Goal: Task Accomplishment & Management: Manage account settings

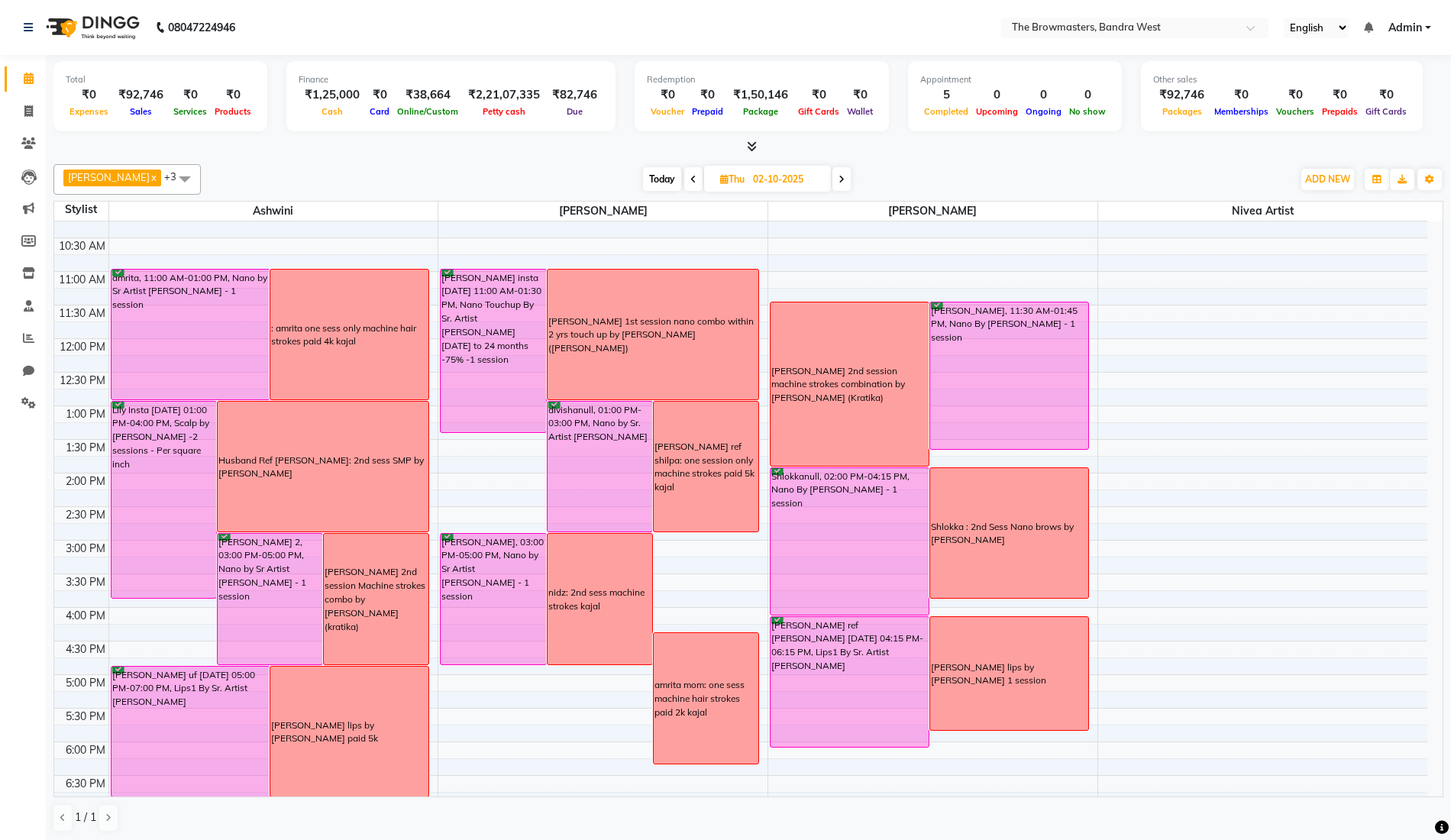
scroll to position [152, 0]
click at [844, 178] on icon at bounding box center [841, 179] width 6 height 9
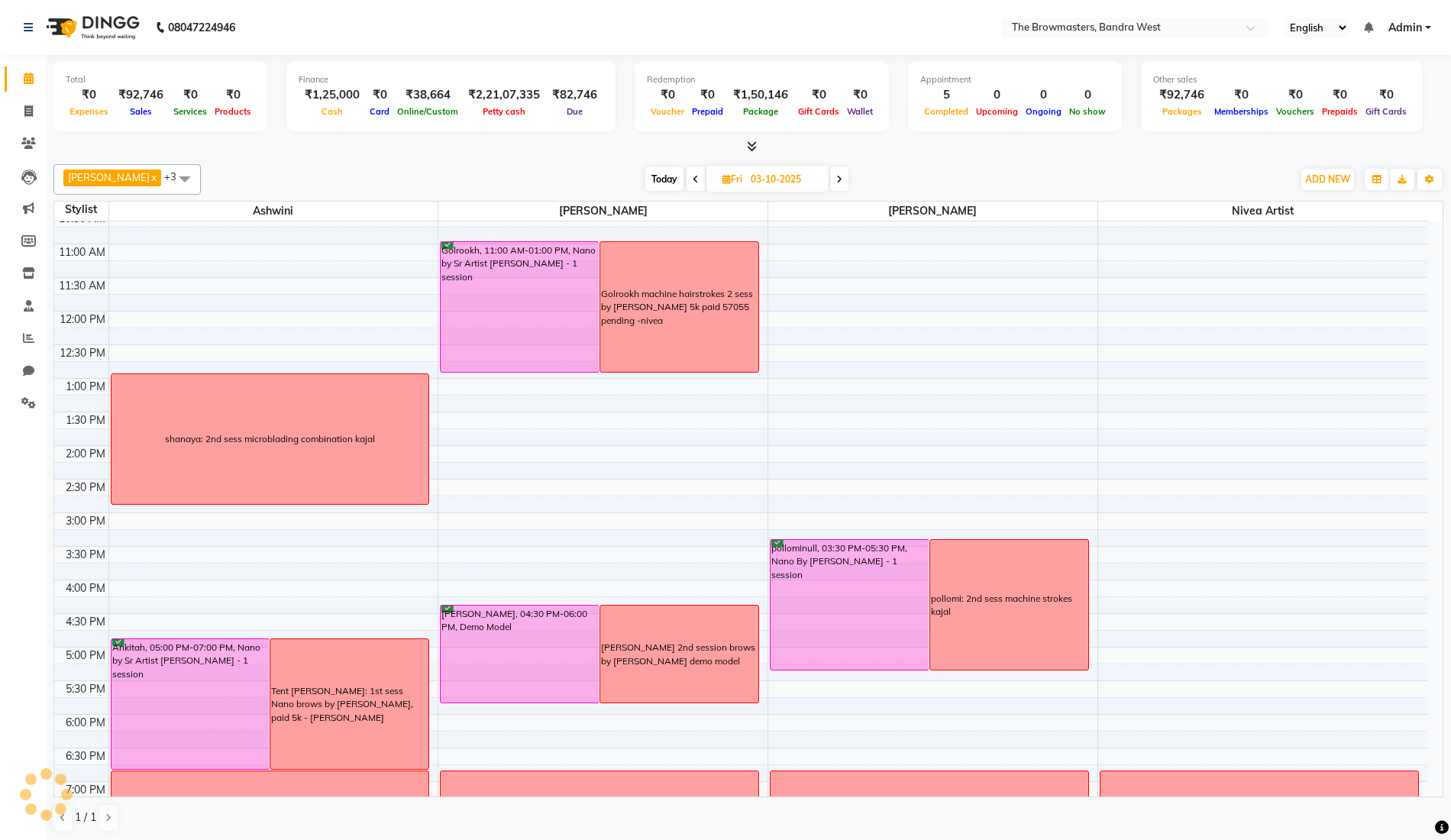
scroll to position [178, 0]
click at [699, 177] on icon at bounding box center [696, 179] width 6 height 9
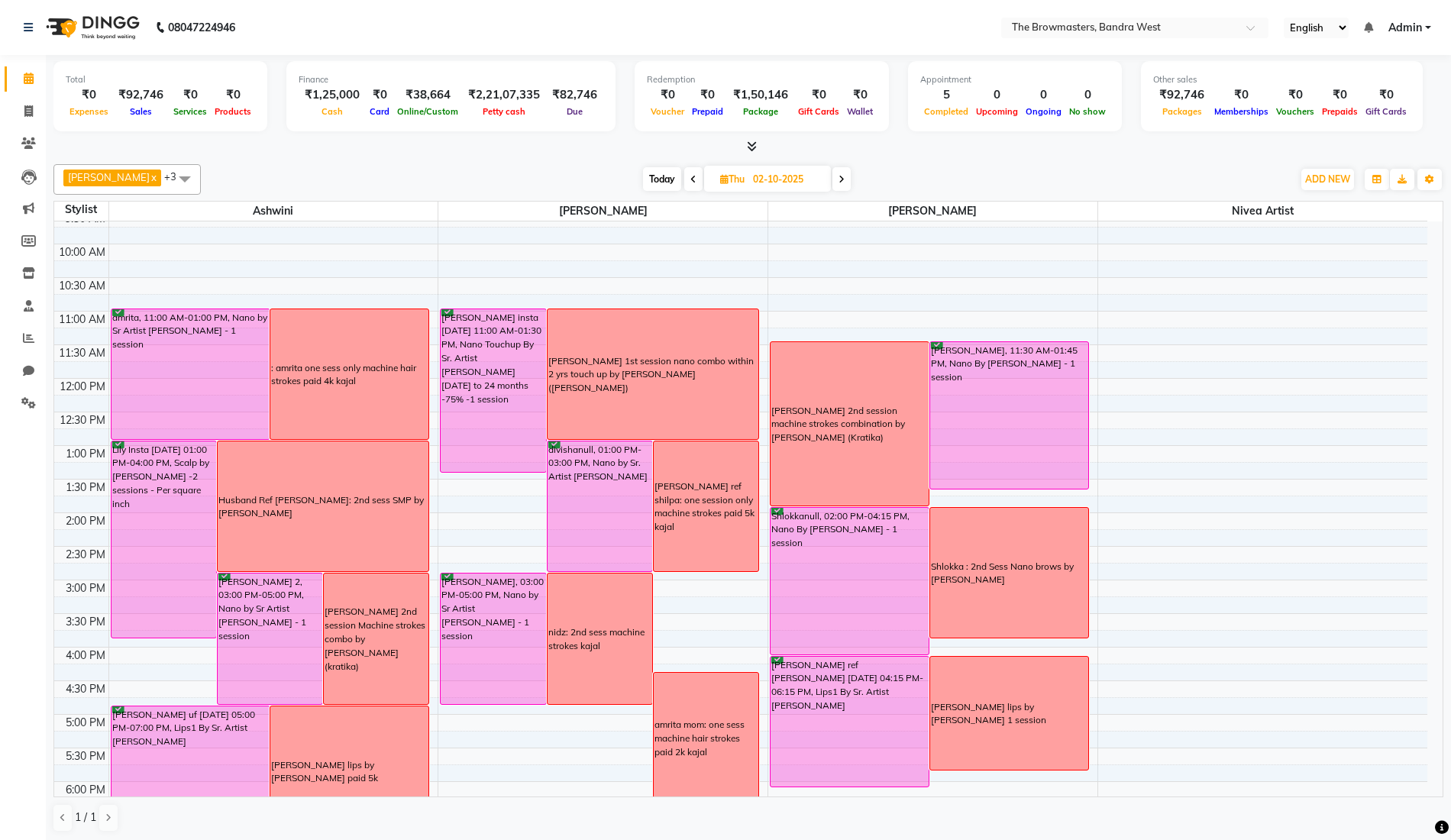
scroll to position [111, 0]
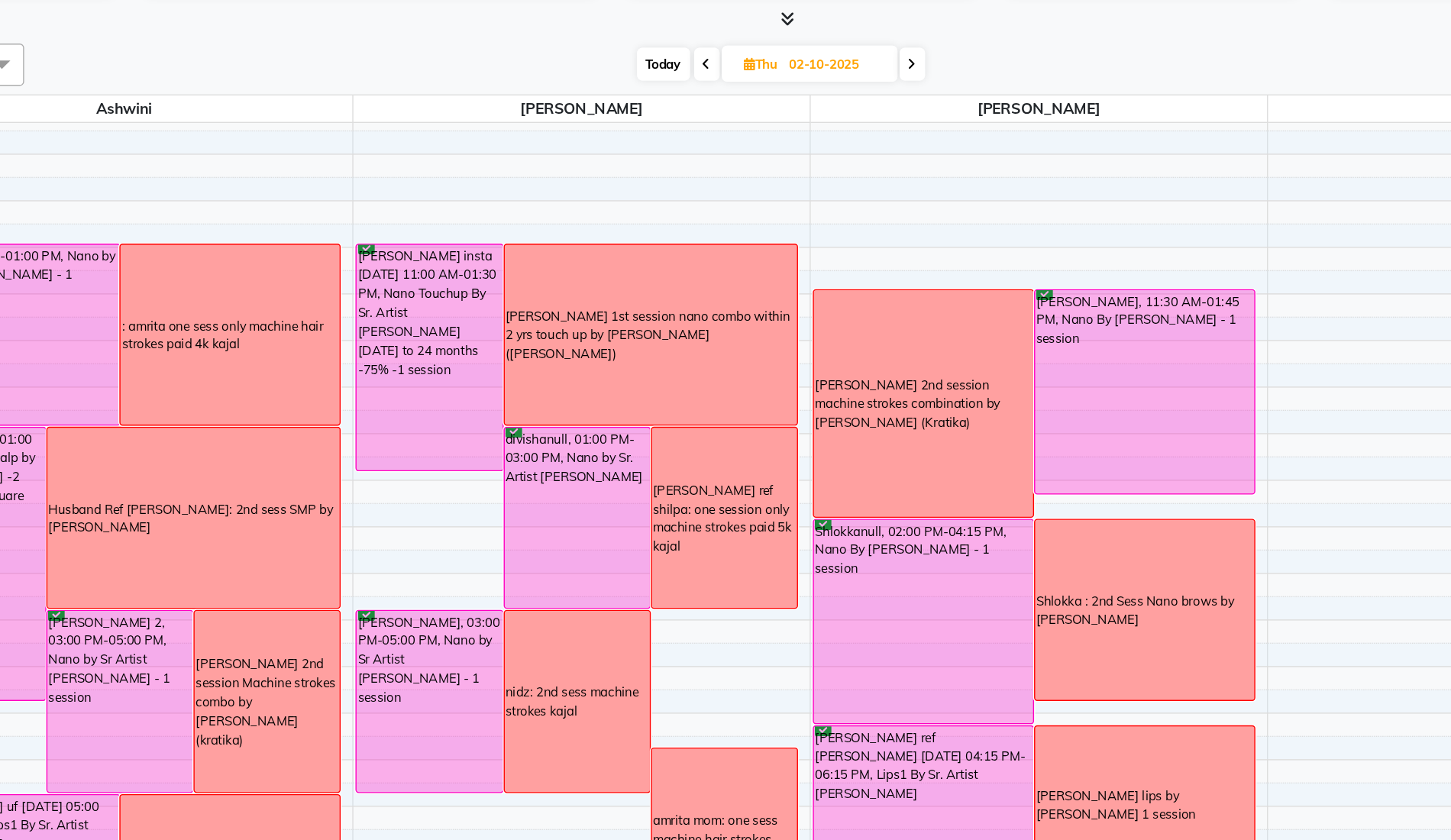
click at [577, 573] on div "nidz: 2nd sess machine strokes kajal" at bounding box center [599, 639] width 105 height 131
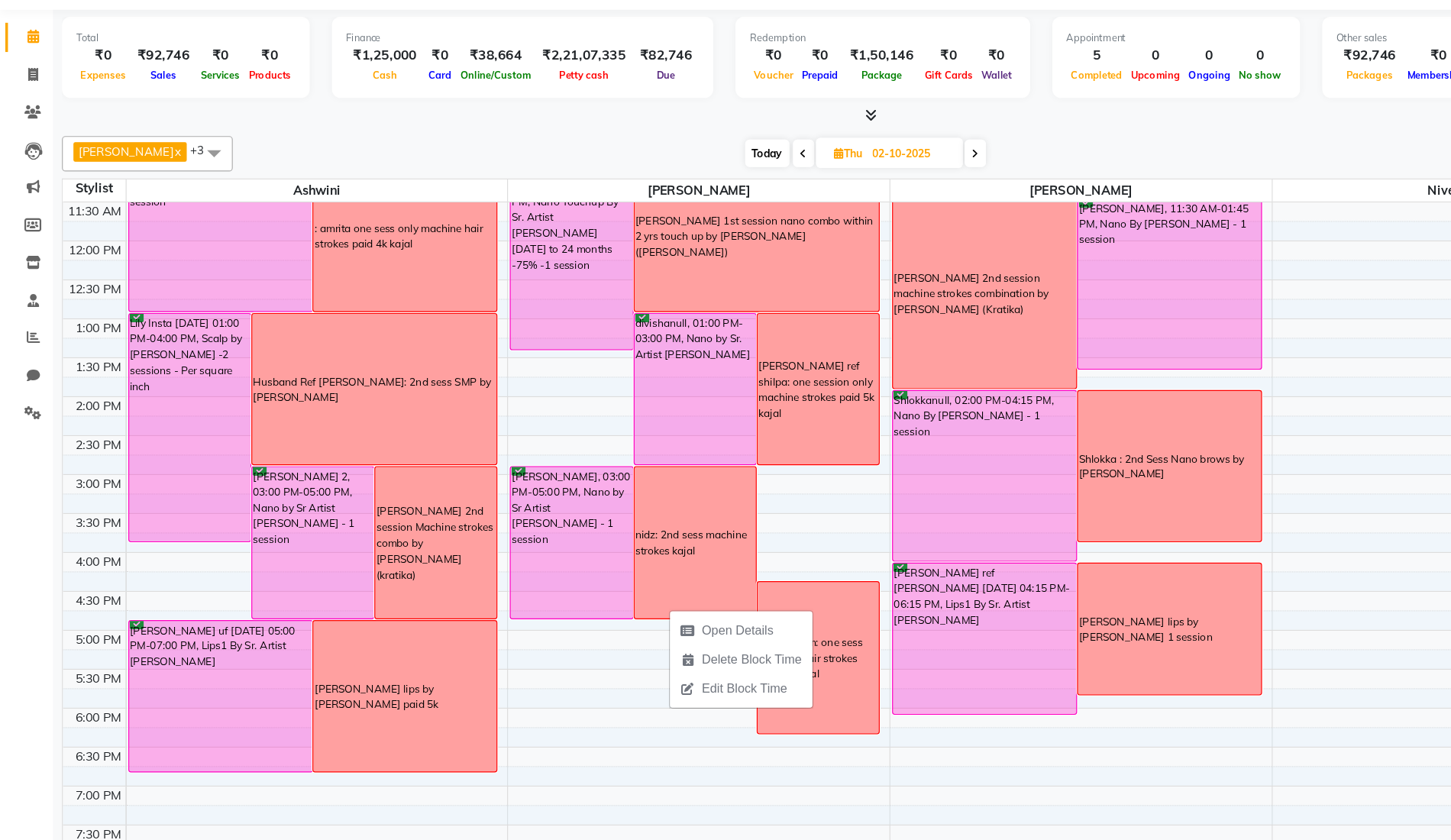
scroll to position [232, 0]
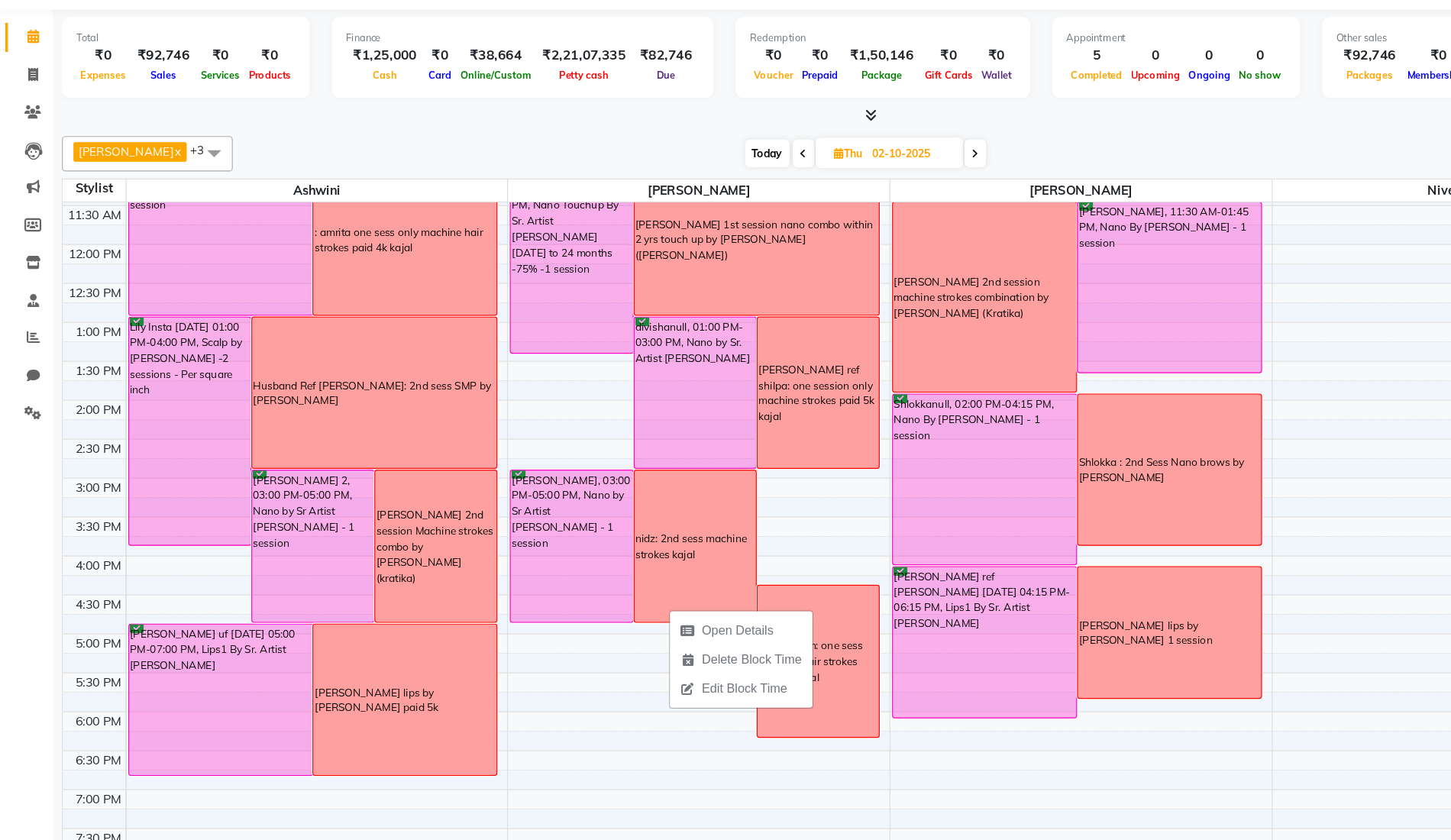
click at [845, 173] on span at bounding box center [841, 179] width 19 height 23
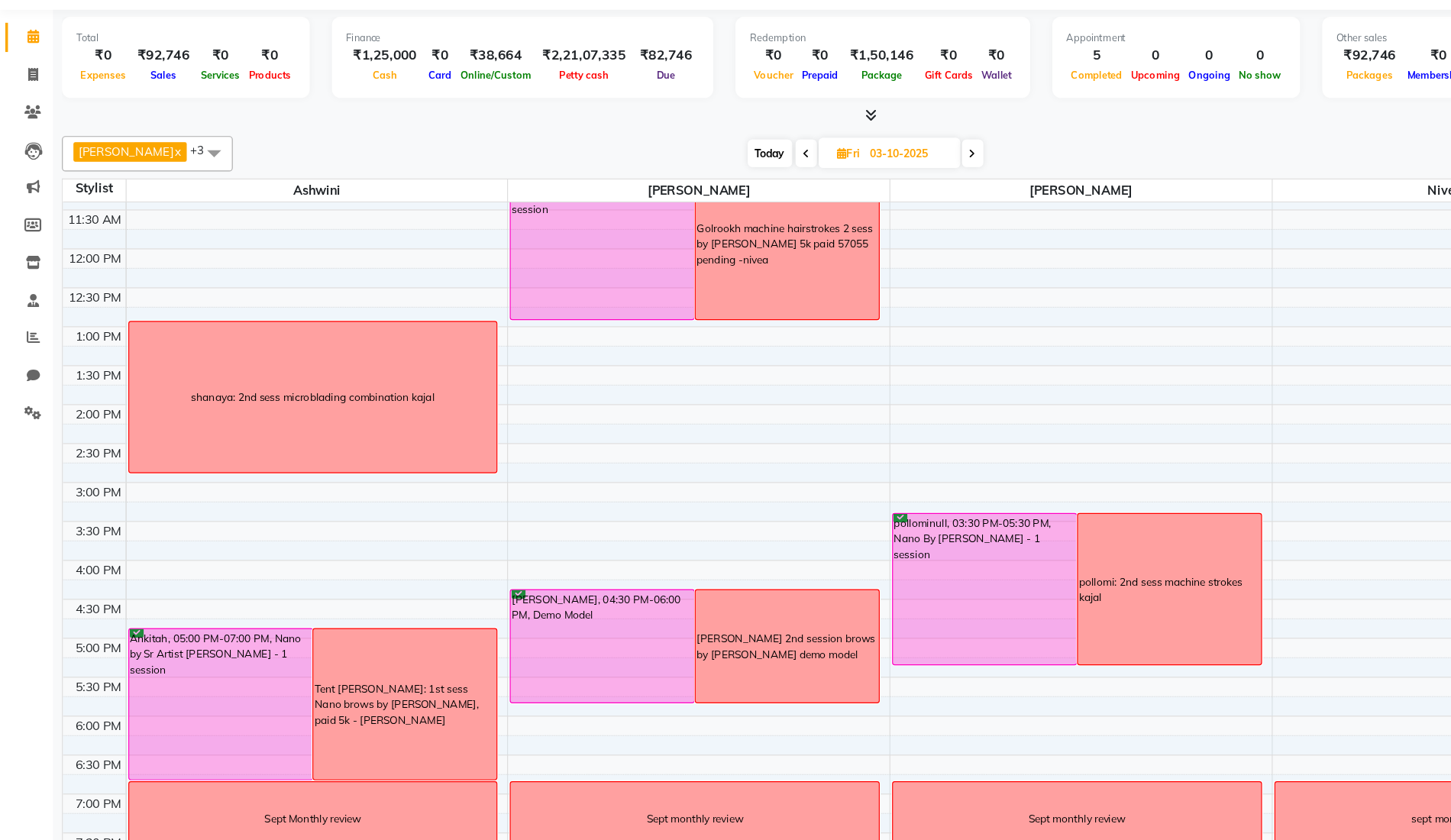
scroll to position [231, 0]
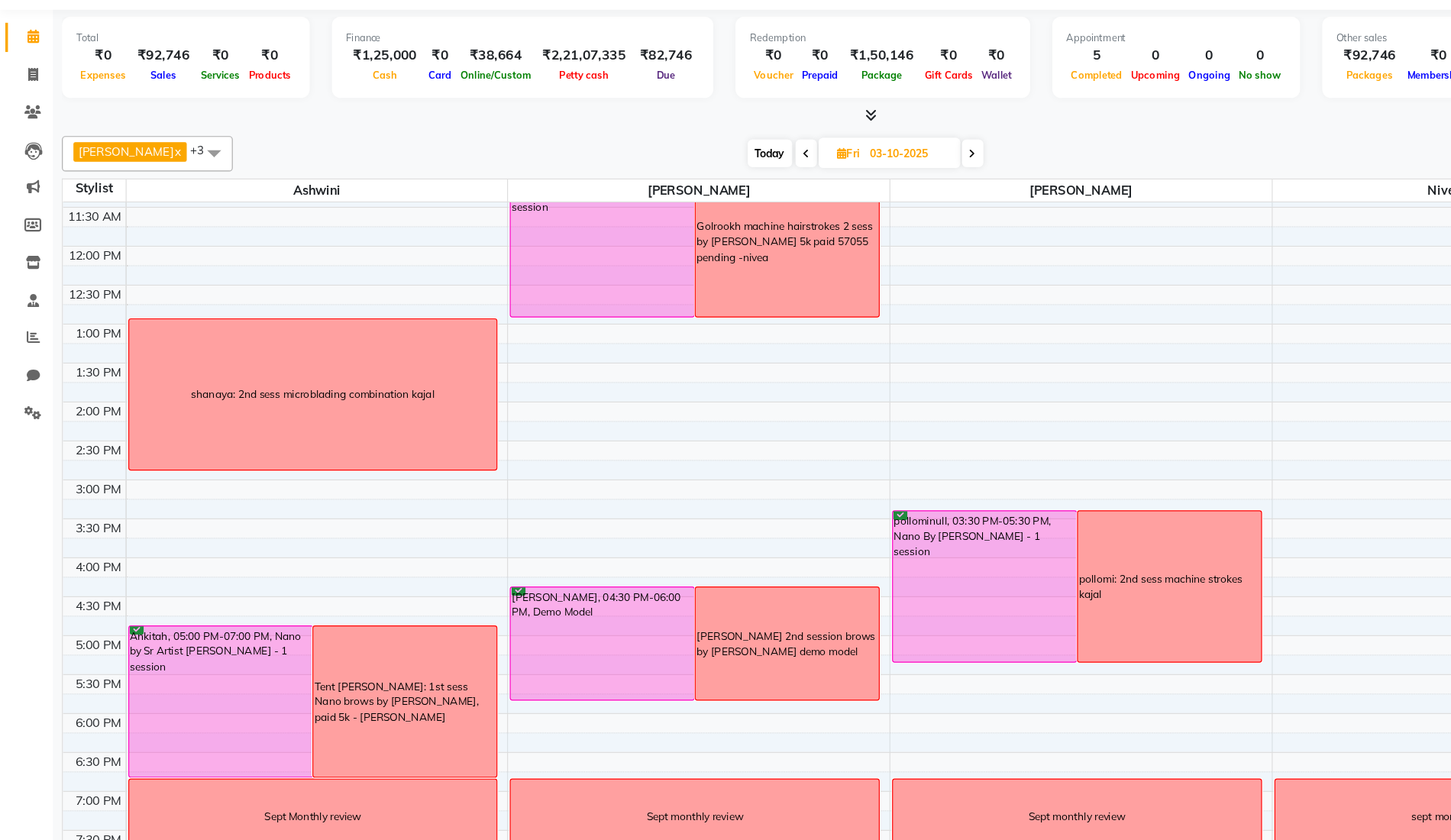
click at [842, 176] on icon at bounding box center [839, 179] width 6 height 9
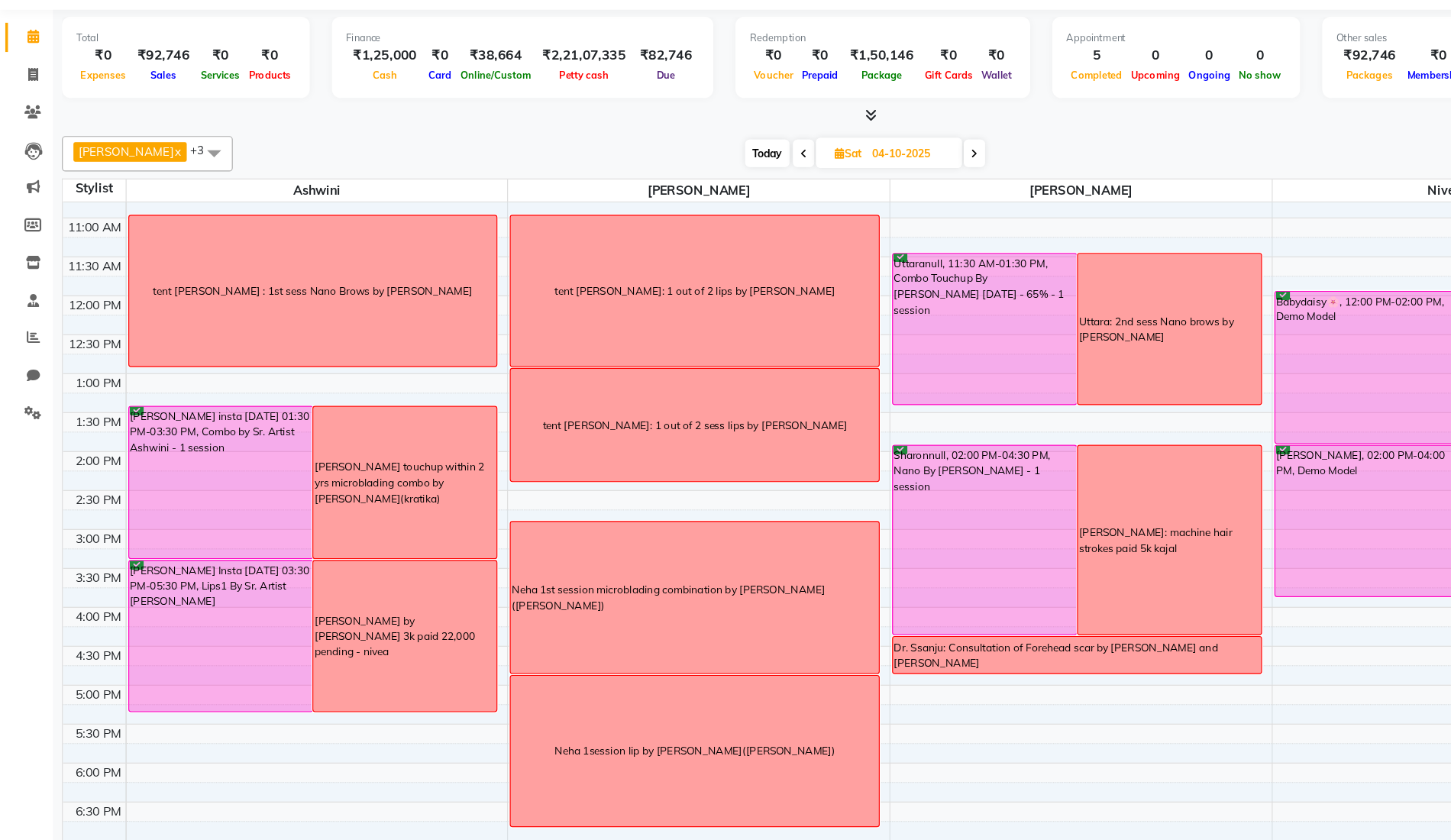
scroll to position [186, 0]
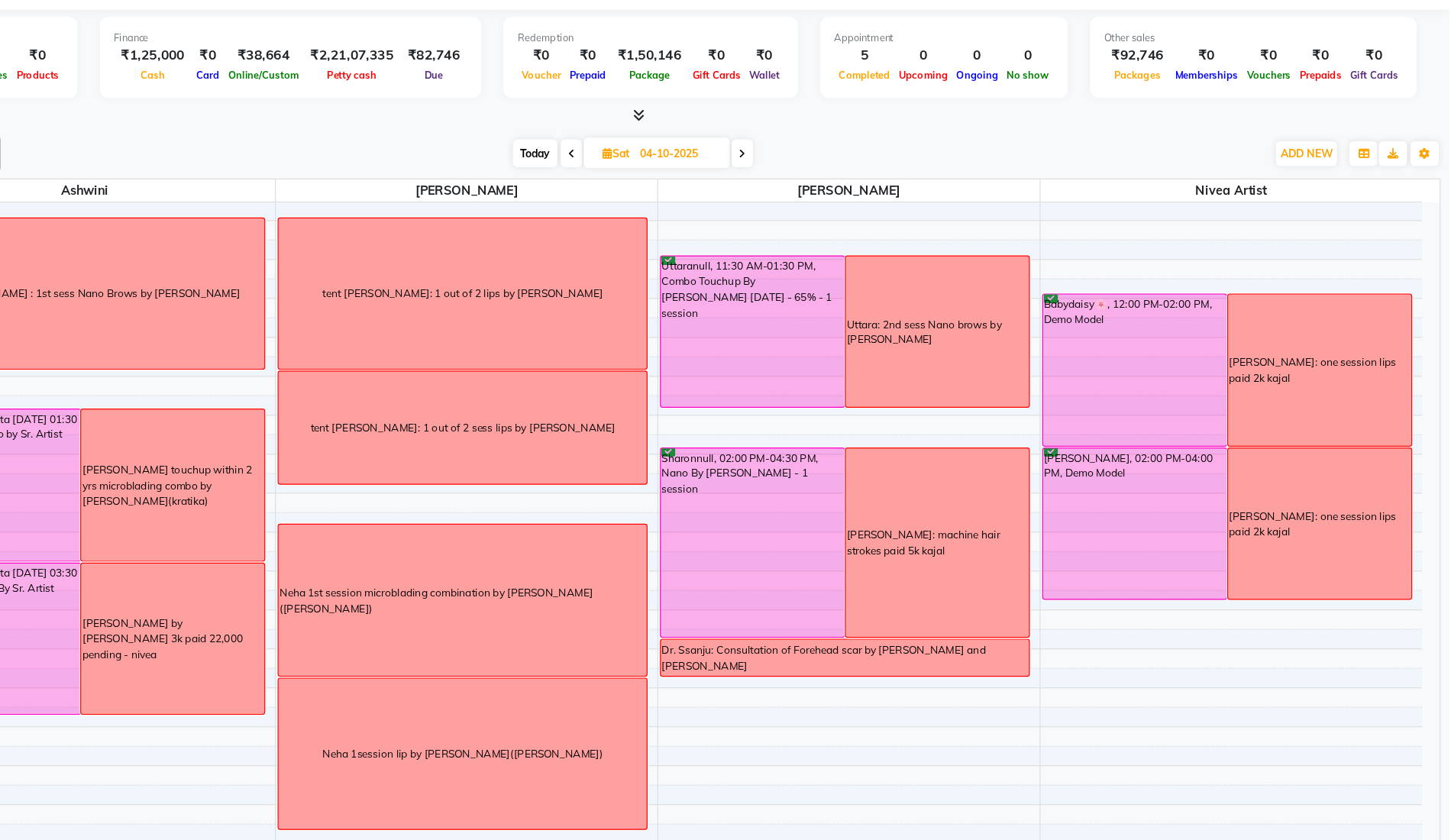
click at [844, 177] on icon at bounding box center [840, 179] width 6 height 9
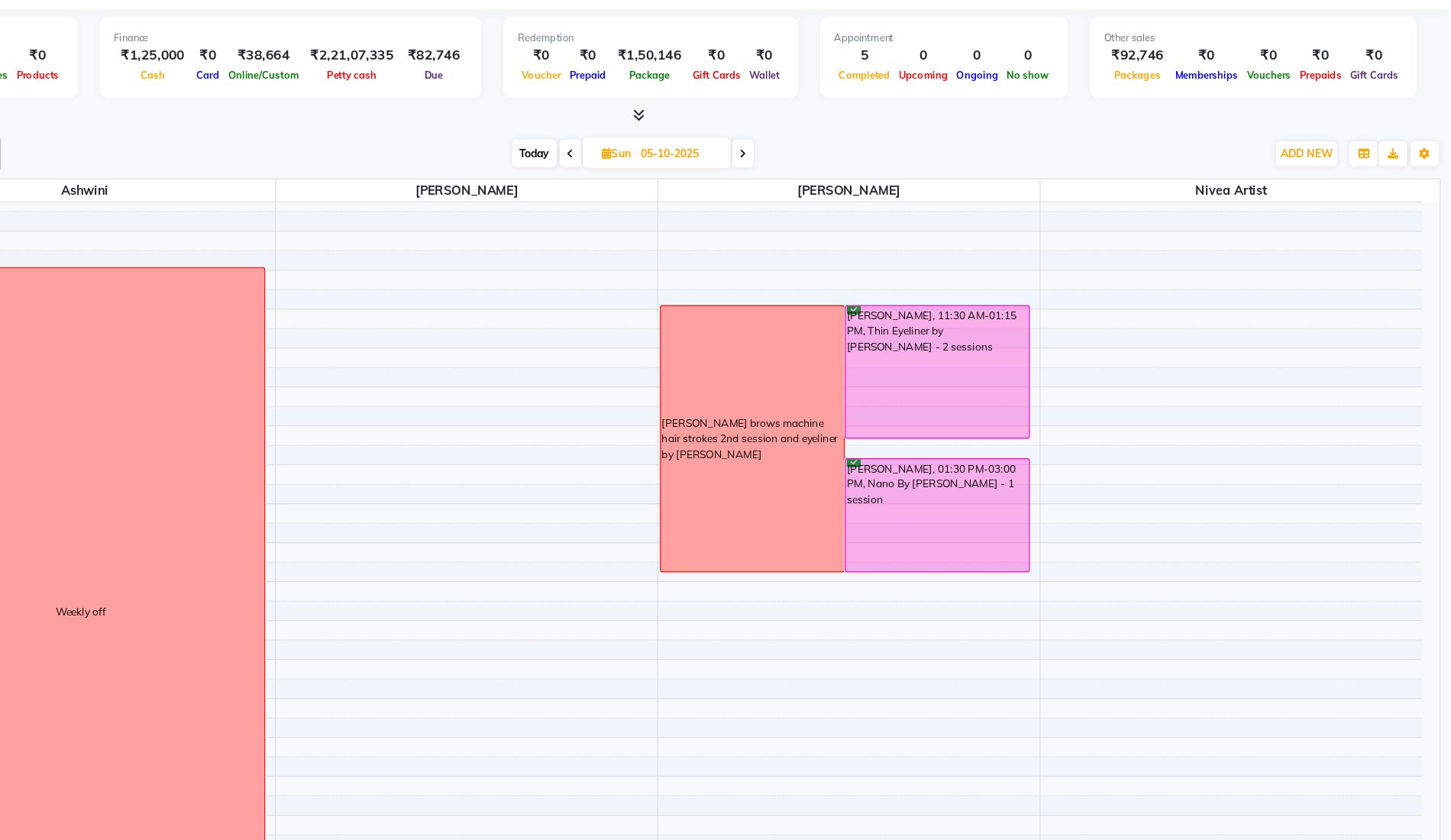
scroll to position [140, 0]
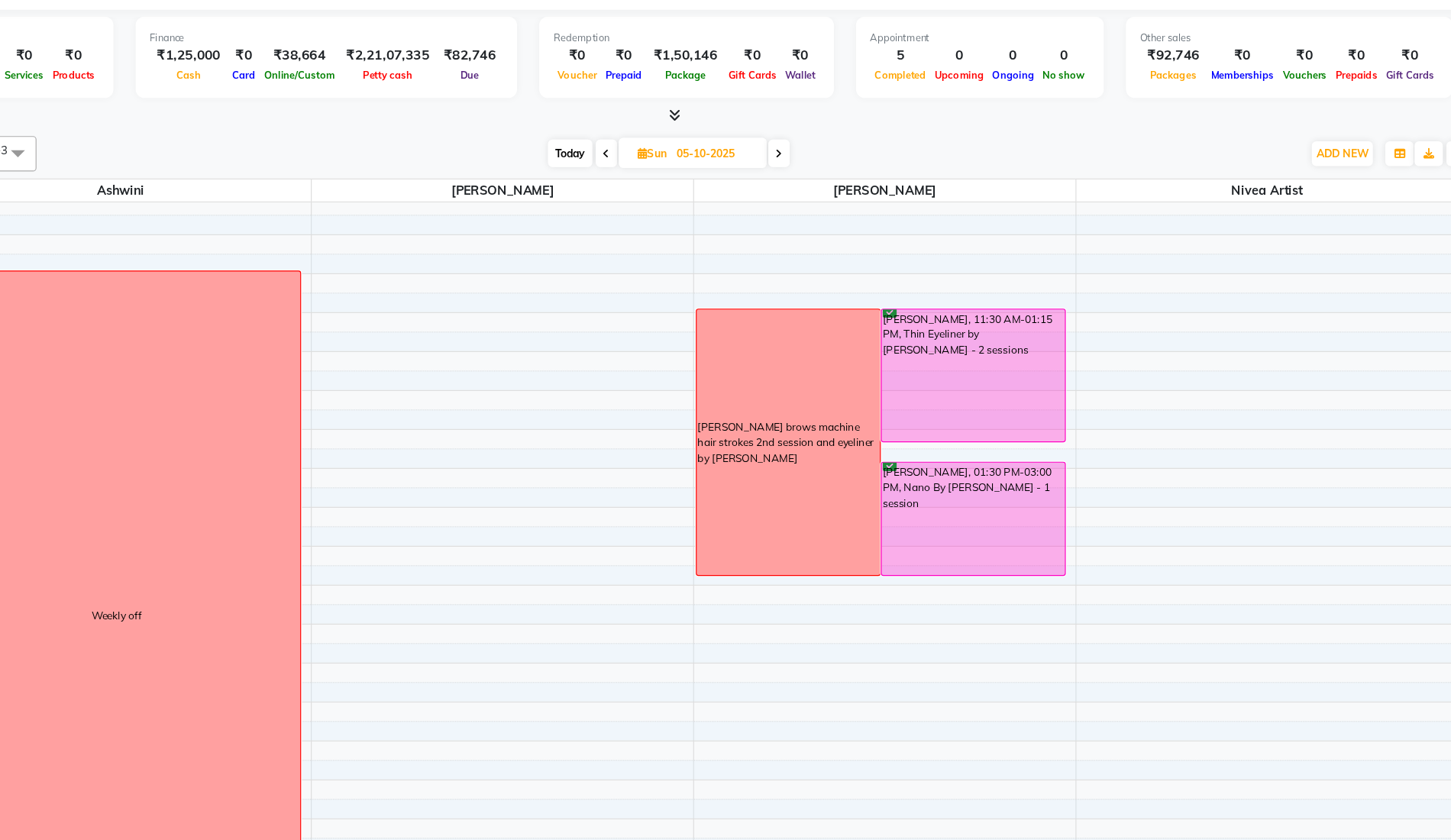
click at [666, 177] on span "Today" at bounding box center [661, 179] width 38 height 23
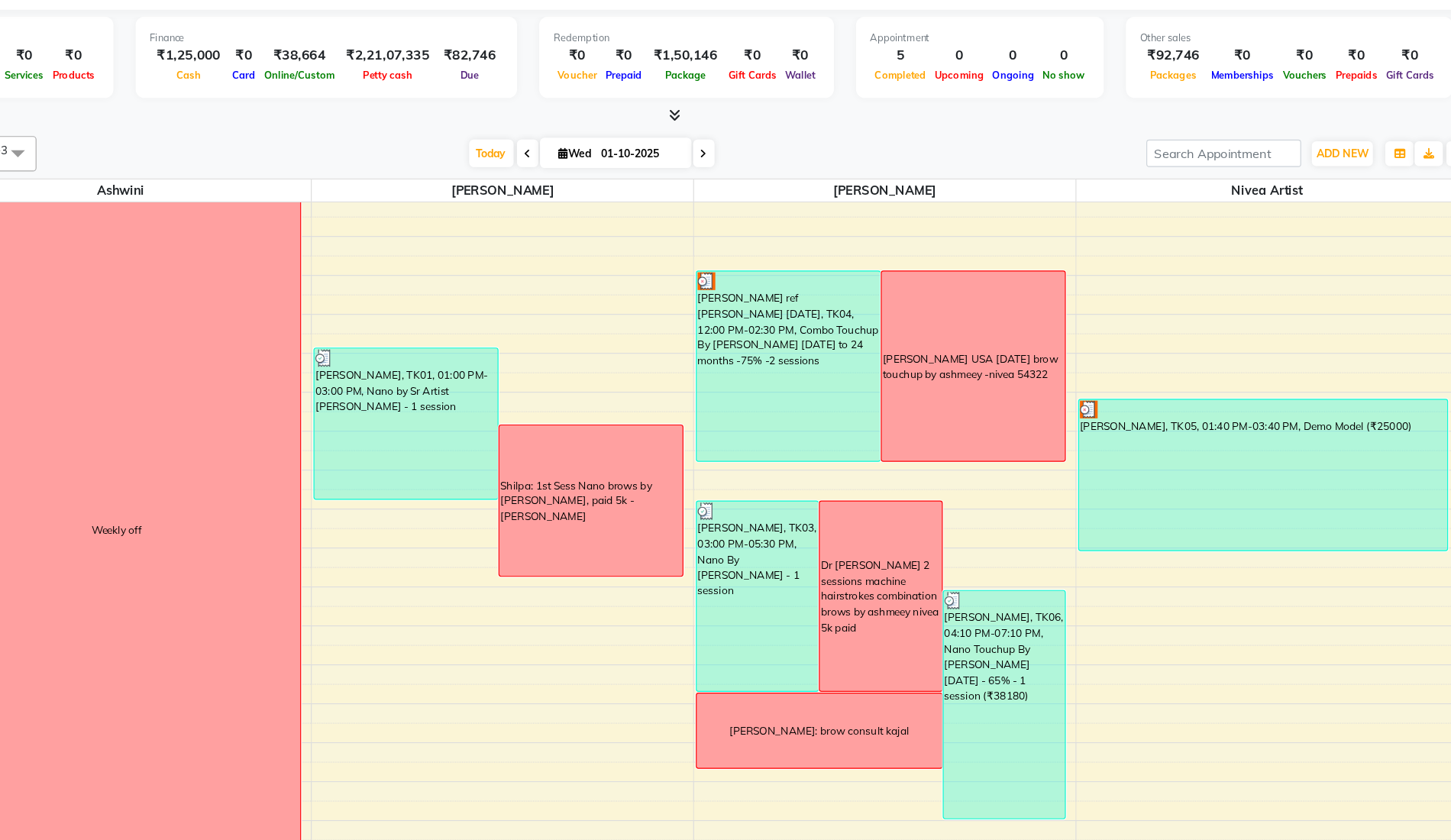
scroll to position [204, 0]
click at [780, 177] on icon at bounding box center [777, 179] width 6 height 9
type input "02-10-2025"
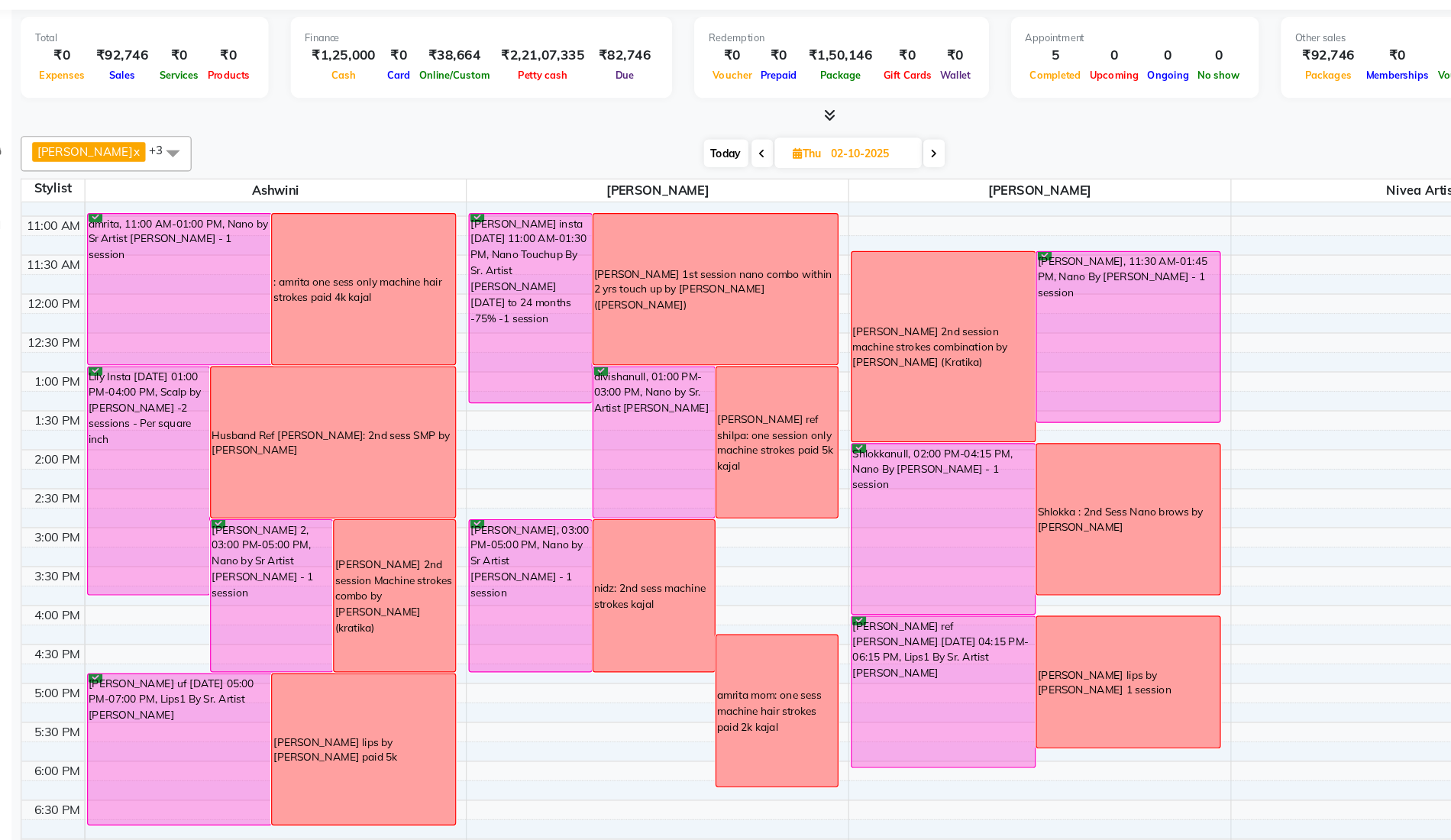
scroll to position [189, 0]
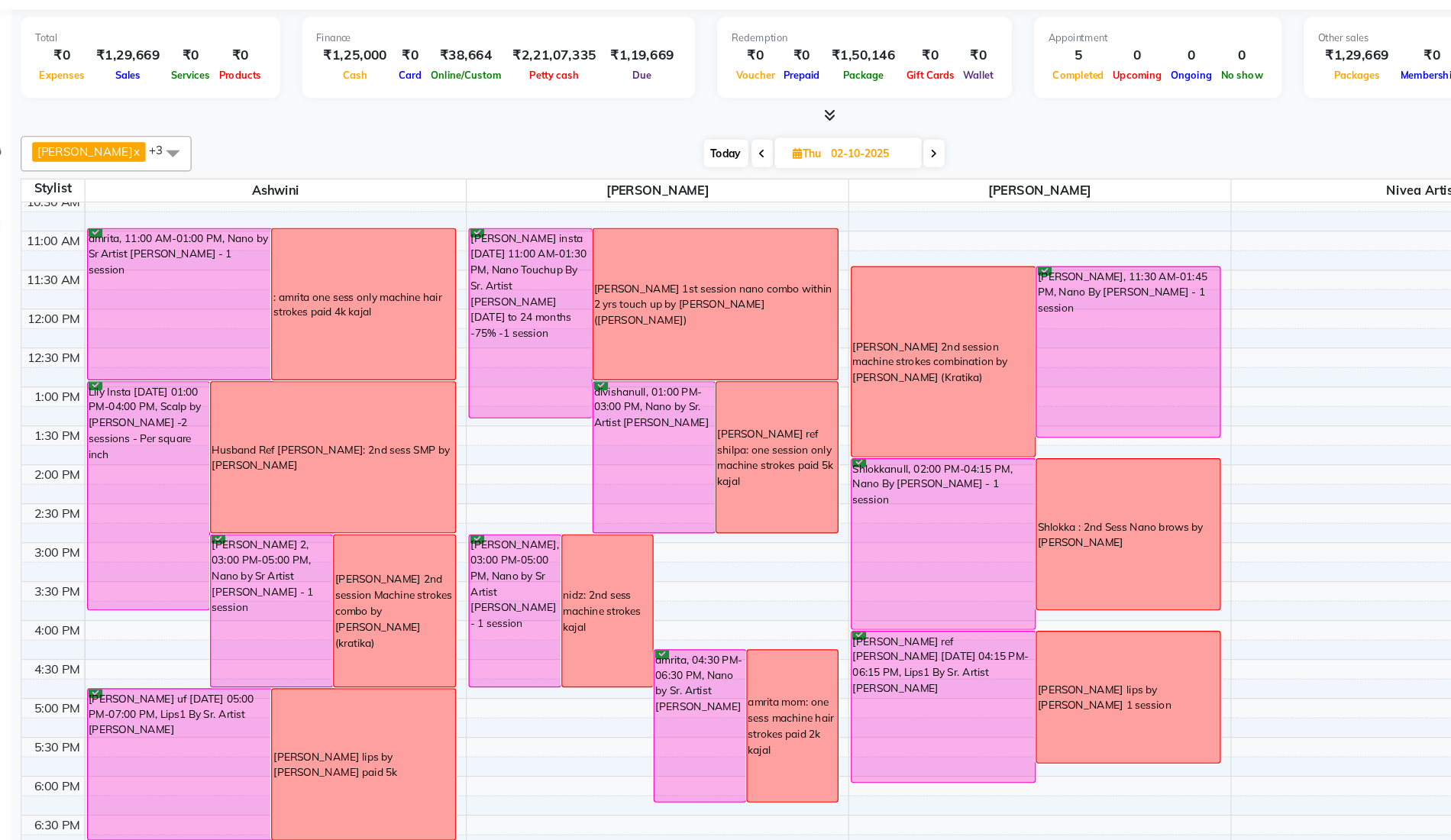
scroll to position [177, 0]
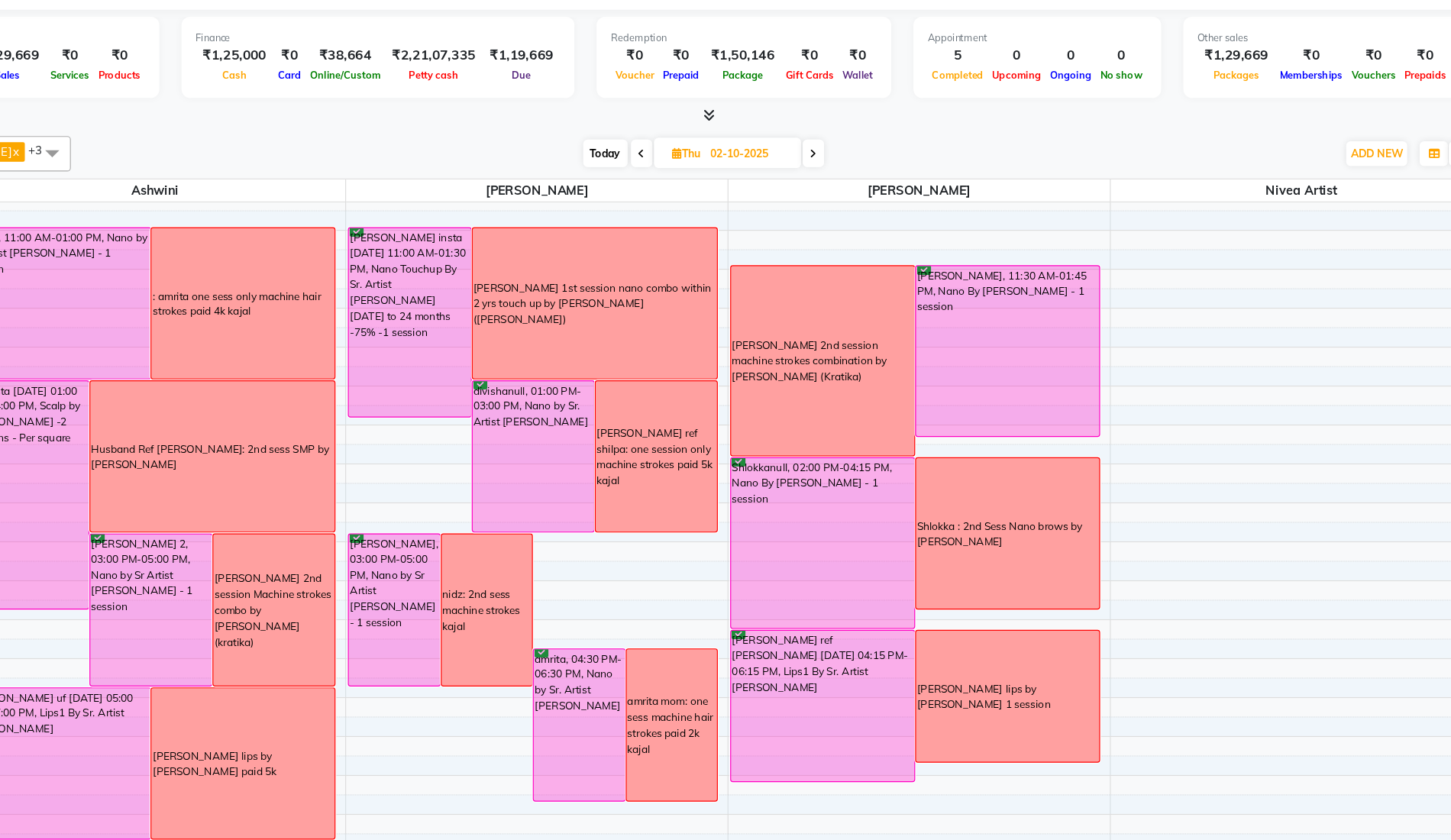
click at [844, 177] on icon at bounding box center [841, 179] width 6 height 9
type input "03-10-2025"
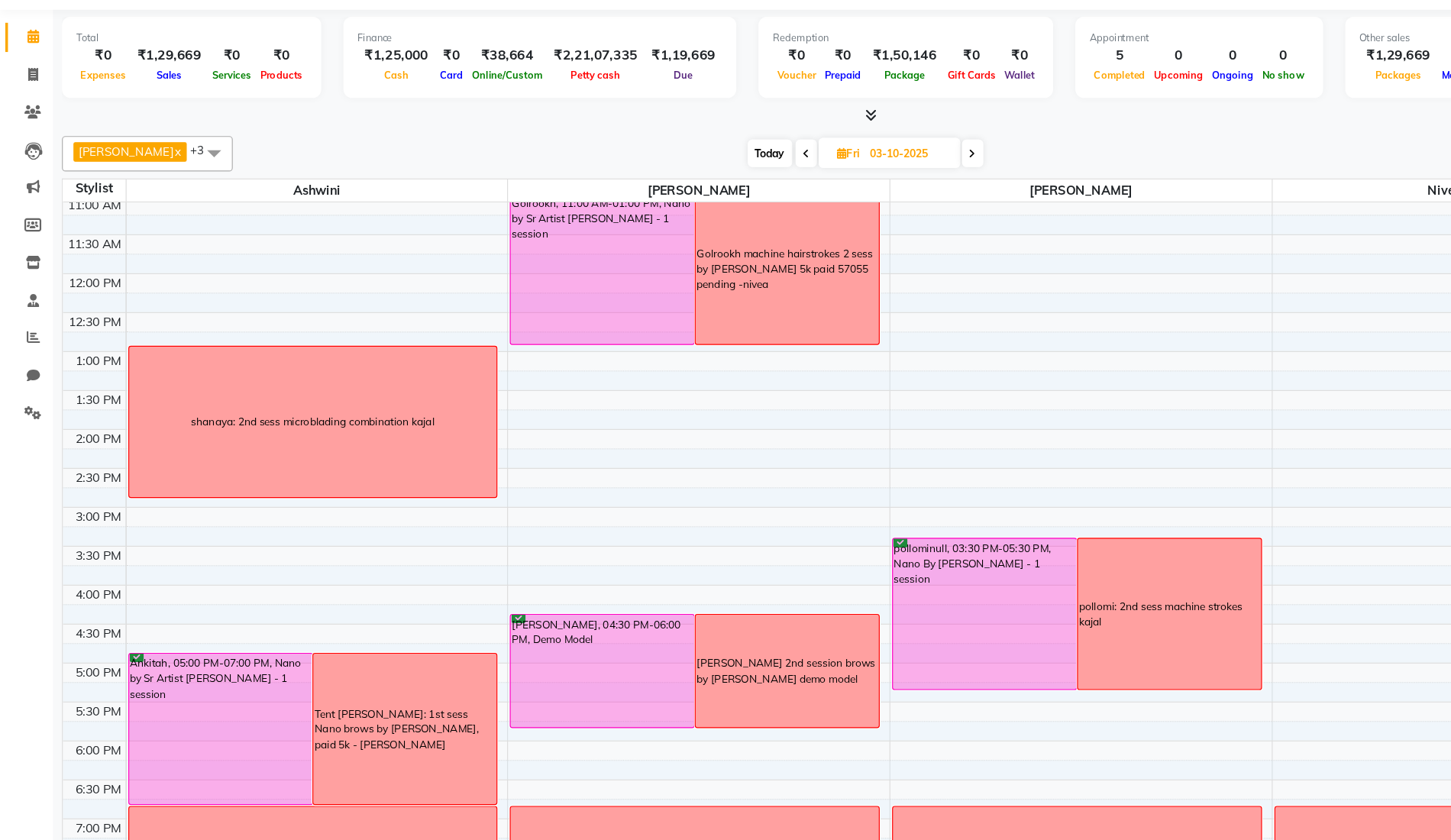
scroll to position [208, 0]
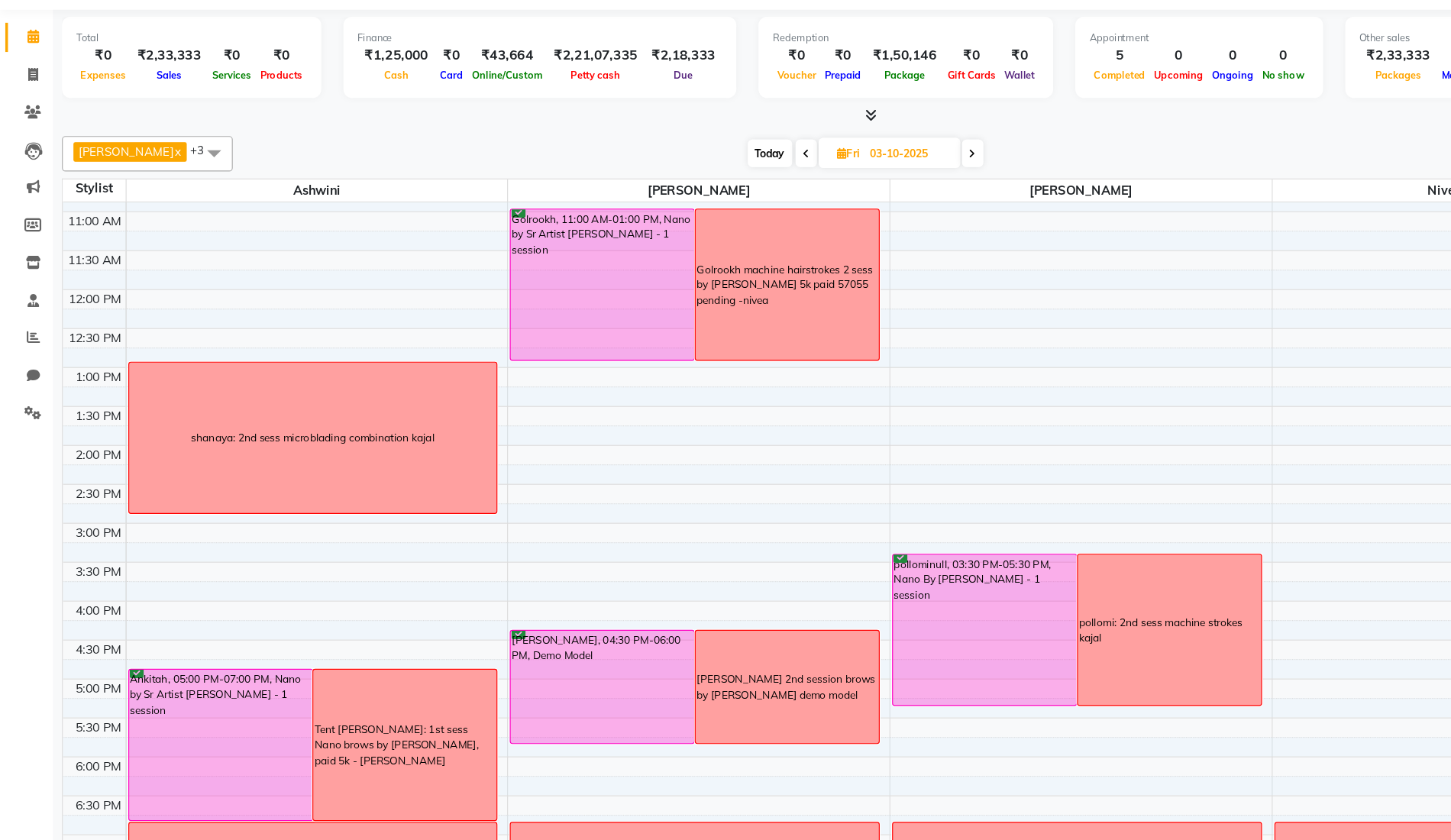
scroll to position [273, 0]
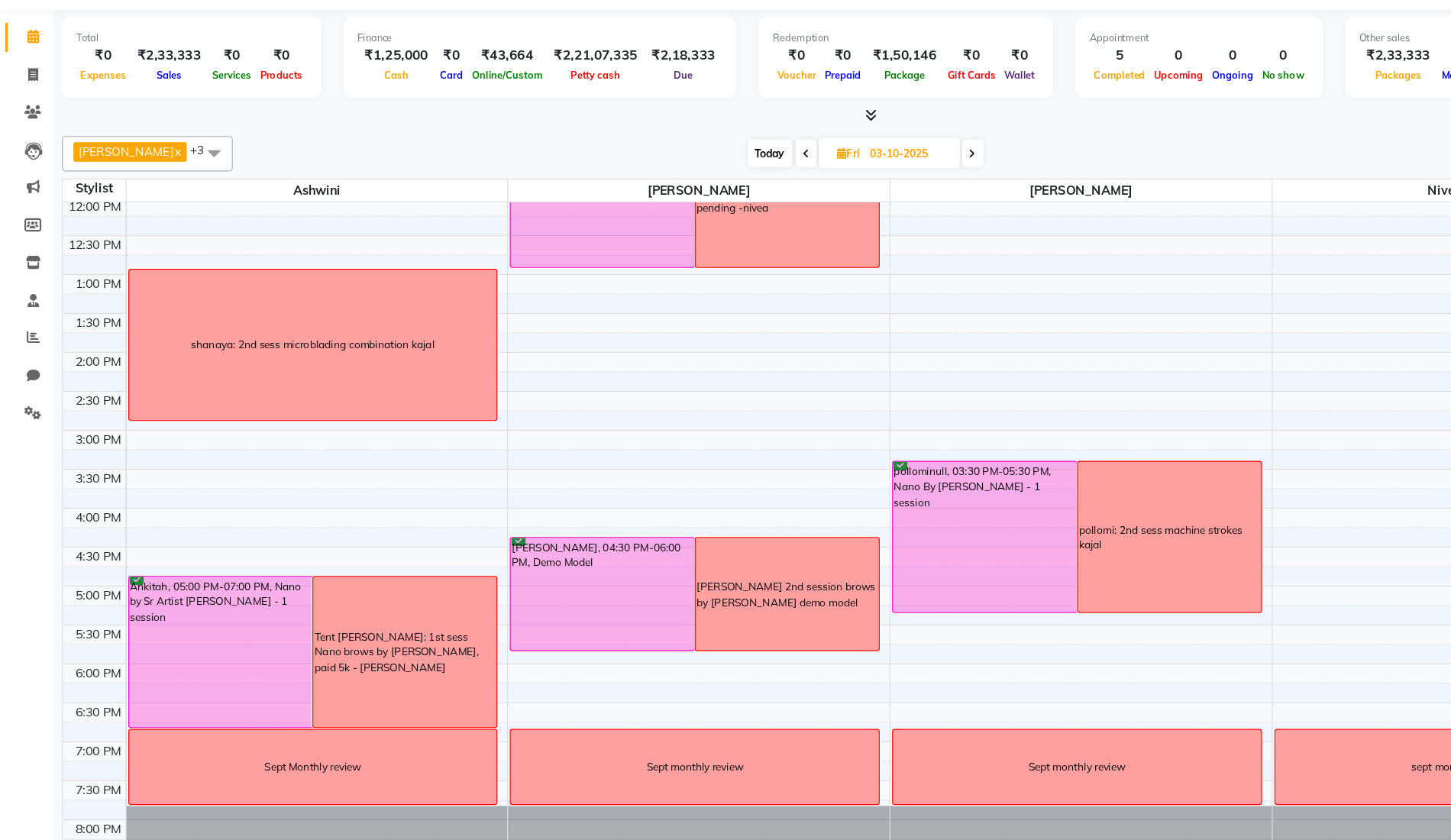
click at [320, 636] on div "Tent Ankitah Rajput: 1st sess Nano brows by Ashwini, paid 5k - Uzma" at bounding box center [350, 609] width 158 height 130
click at [388, 705] on span "Edit Block Time" at bounding box center [384, 705] width 73 height 16
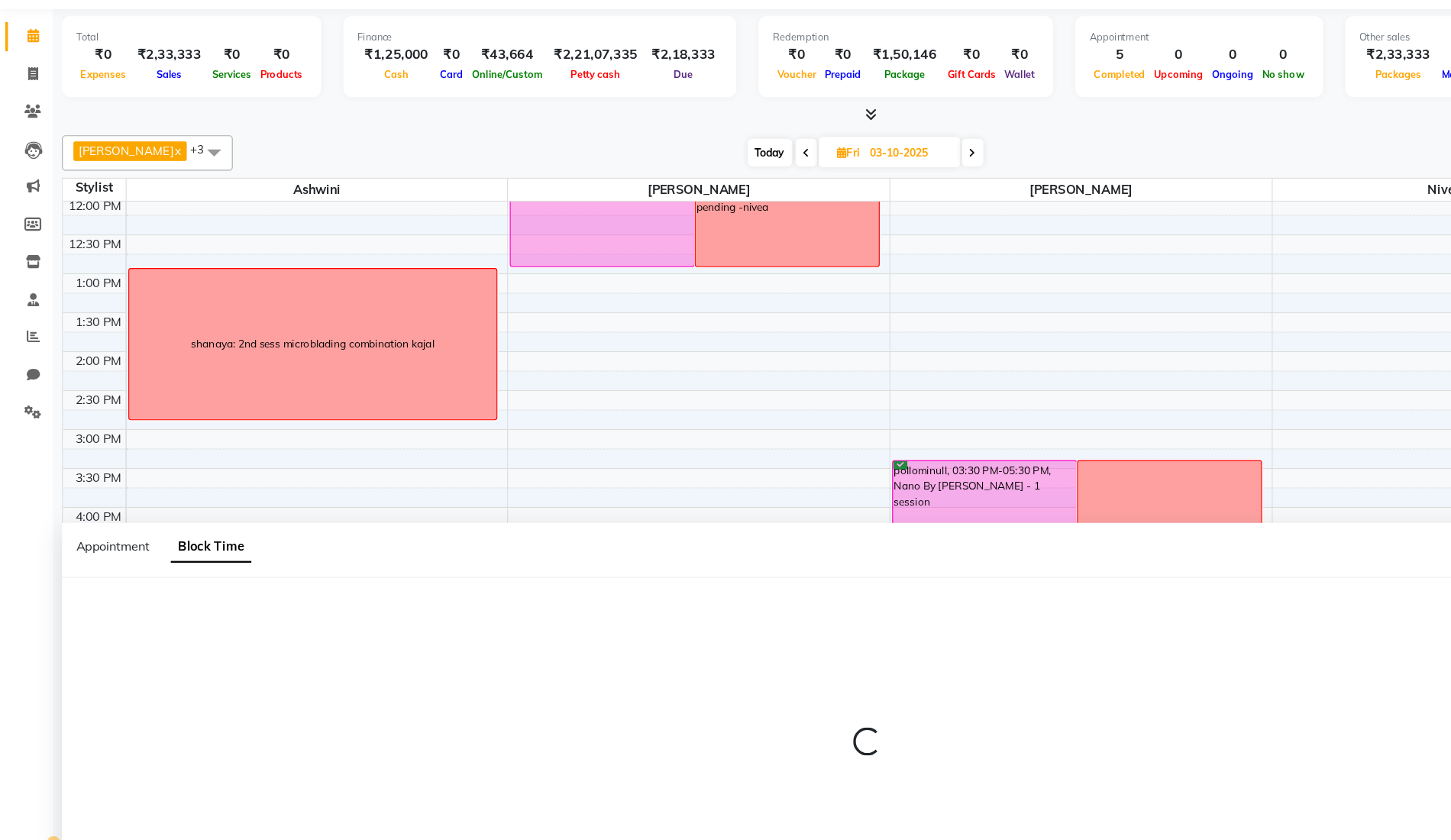
scroll to position [284, 0]
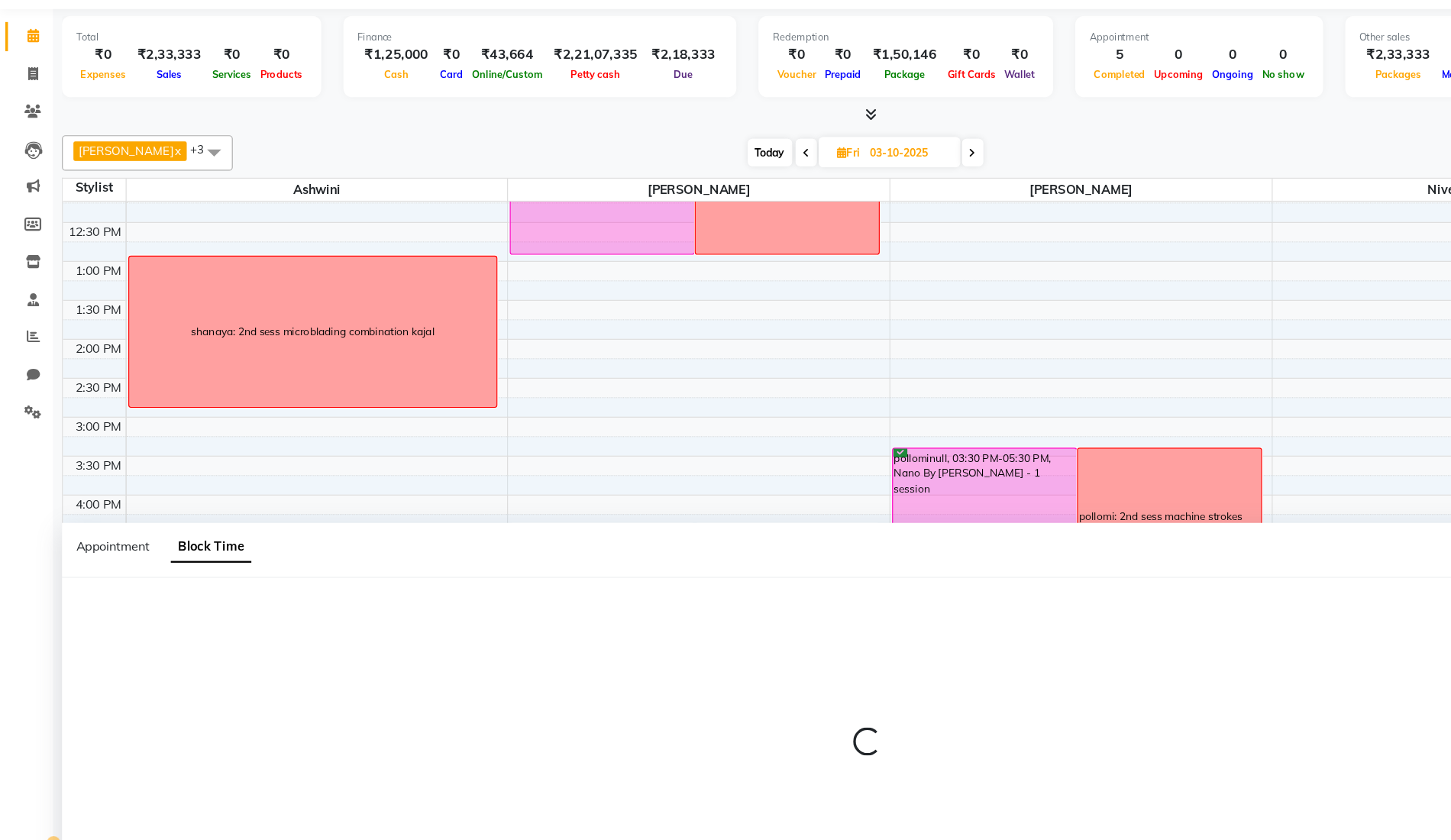
select select "64306"
select select "1020"
select select "1140"
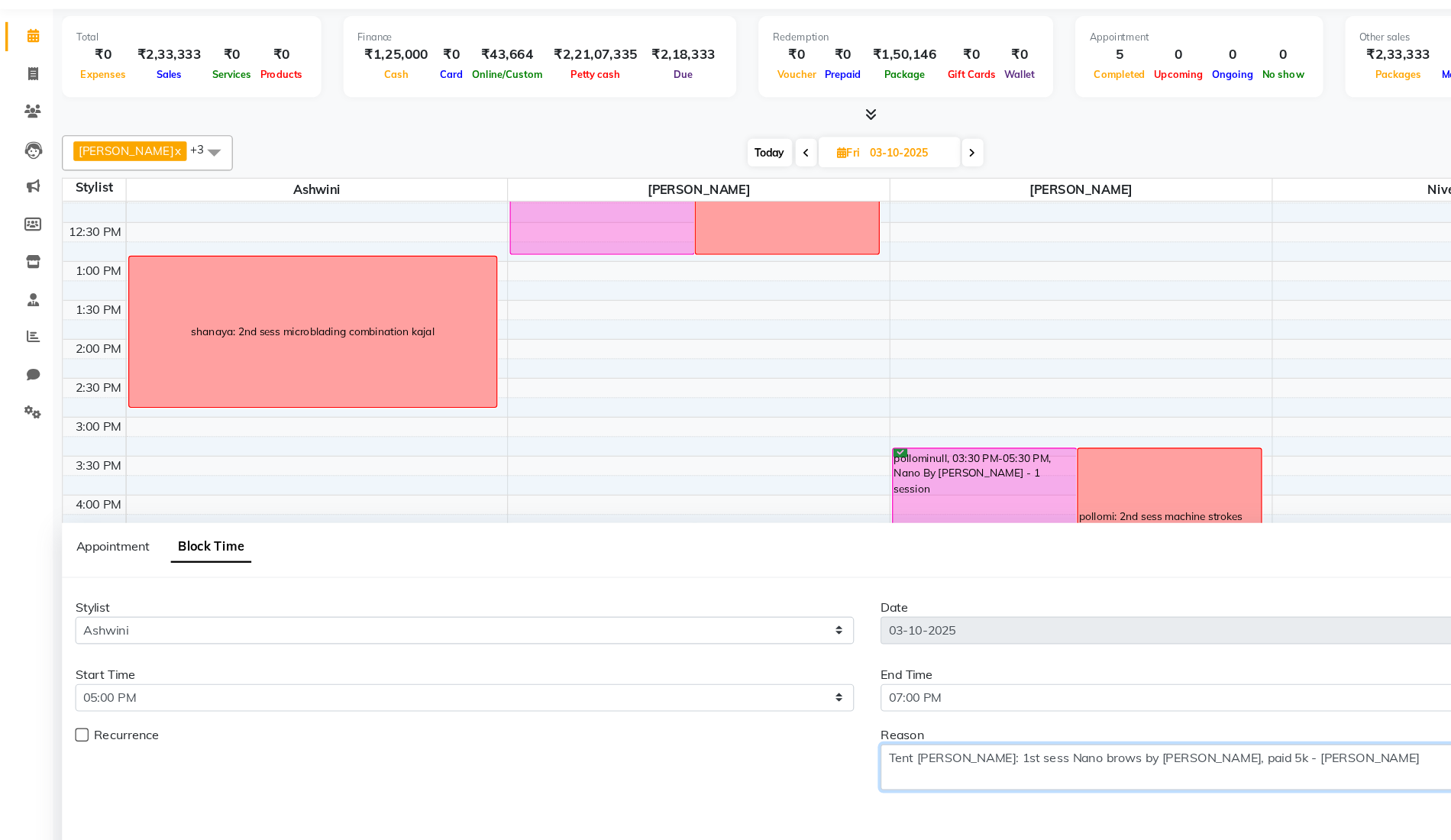
click at [789, 696] on textarea "Tent [PERSON_NAME]: 1st sess Nano brows by [PERSON_NAME], paid 5k - [PERSON_NAM…" at bounding box center [1096, 708] width 672 height 40
type textarea "TENT Ankitah Rajput: 1st sess Nano brows by Ashwini, paid 5k - Uzma"
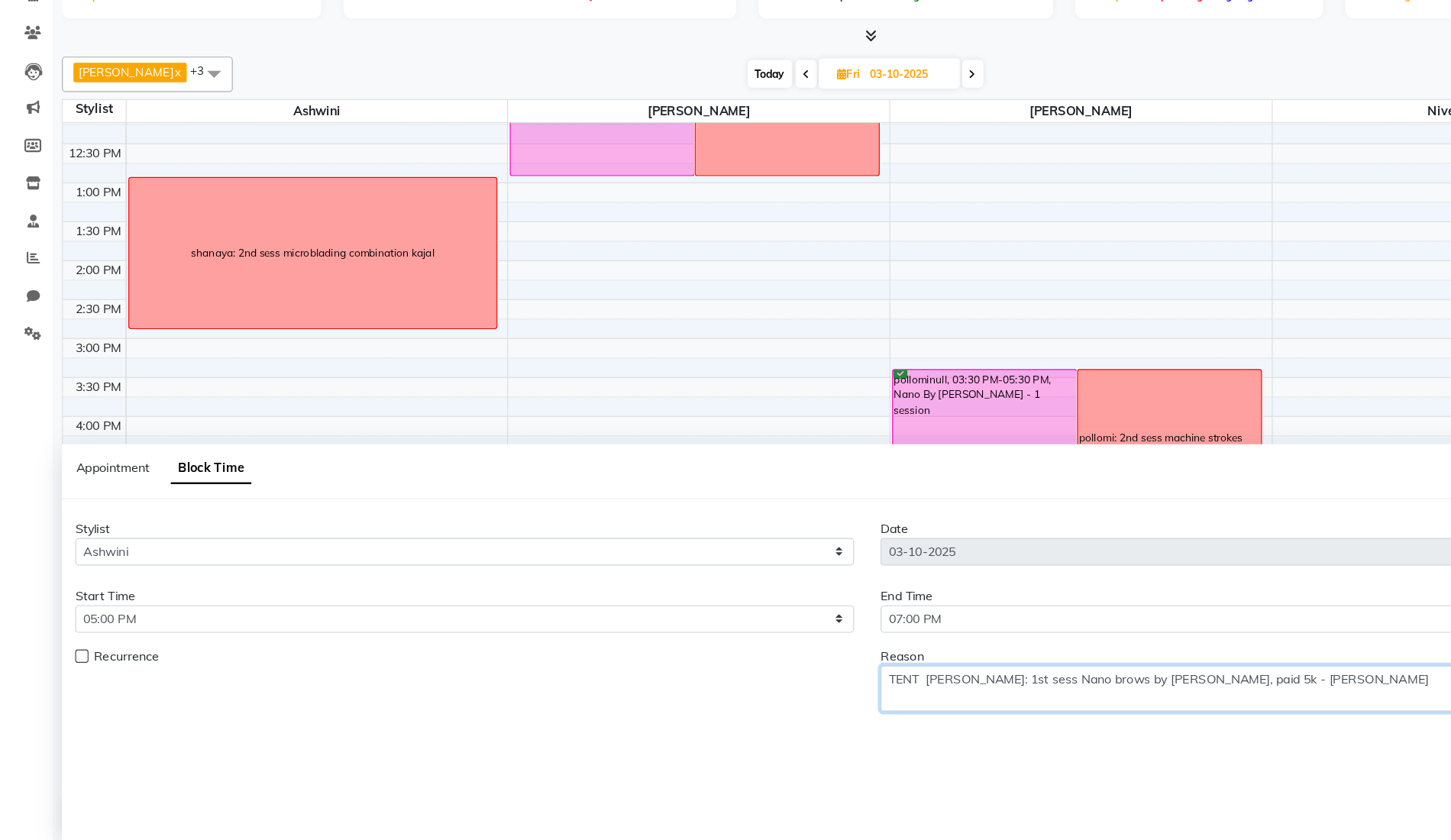
scroll to position [1, 0]
click at [911, 351] on div "8:00 AM 8:30 AM 9:00 AM 9:30 AM 10:00 AM 10:30 AM 11:00 AM 11:30 AM 12:00 PM 12…" at bounding box center [740, 372] width 1373 height 872
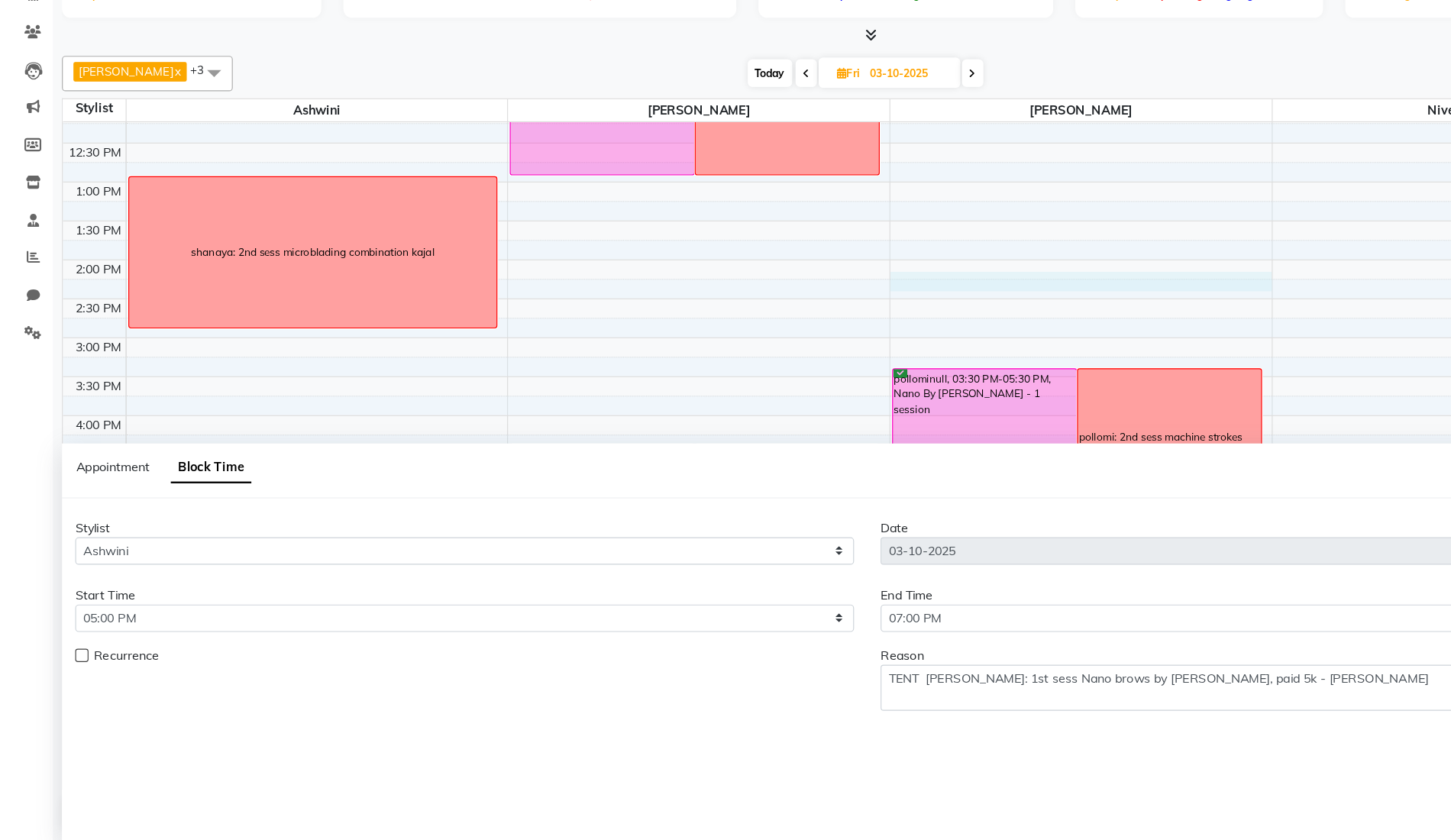
select select "64308"
select select "855"
select select "tentative"
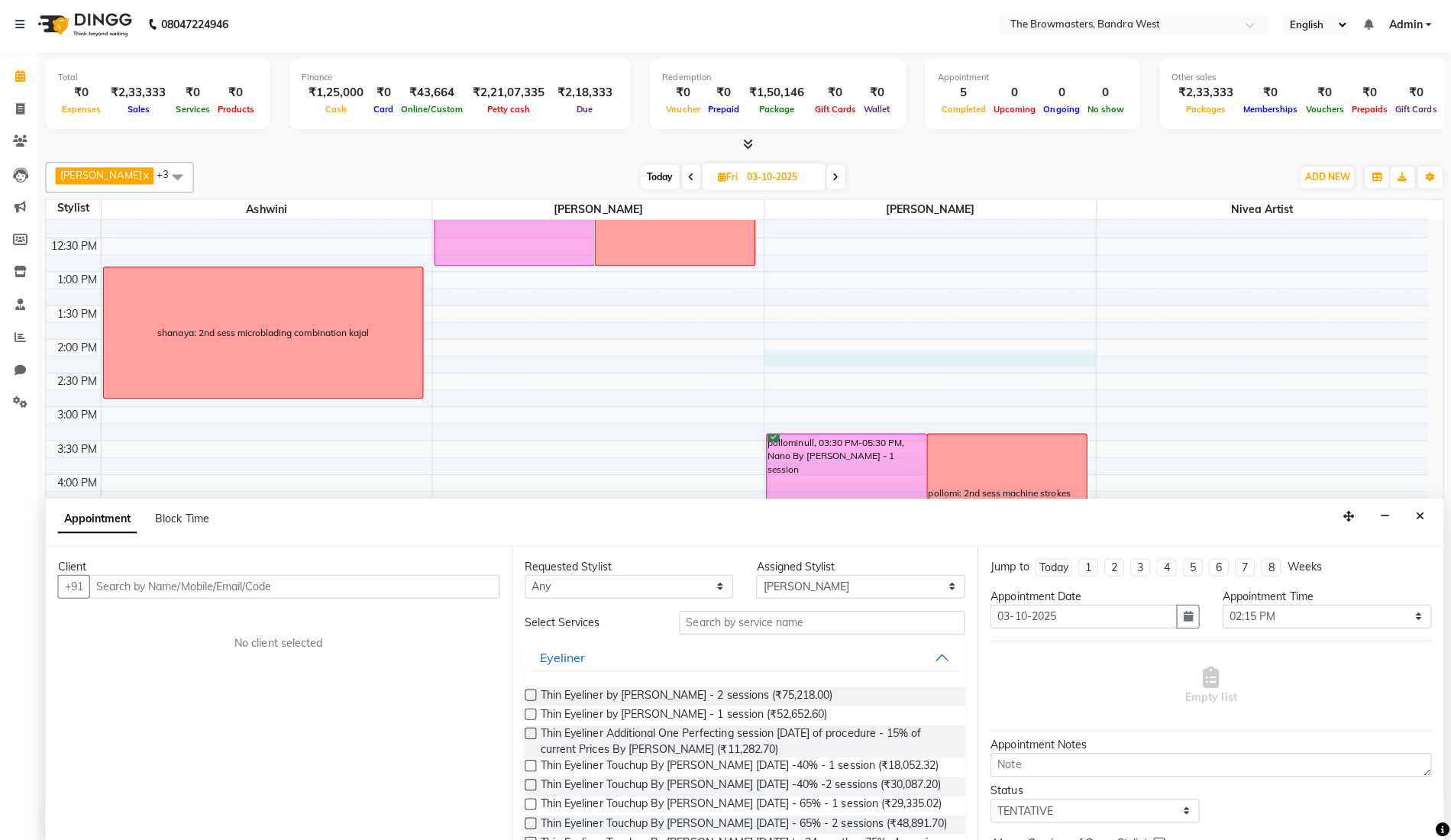
scroll to position [0, 0]
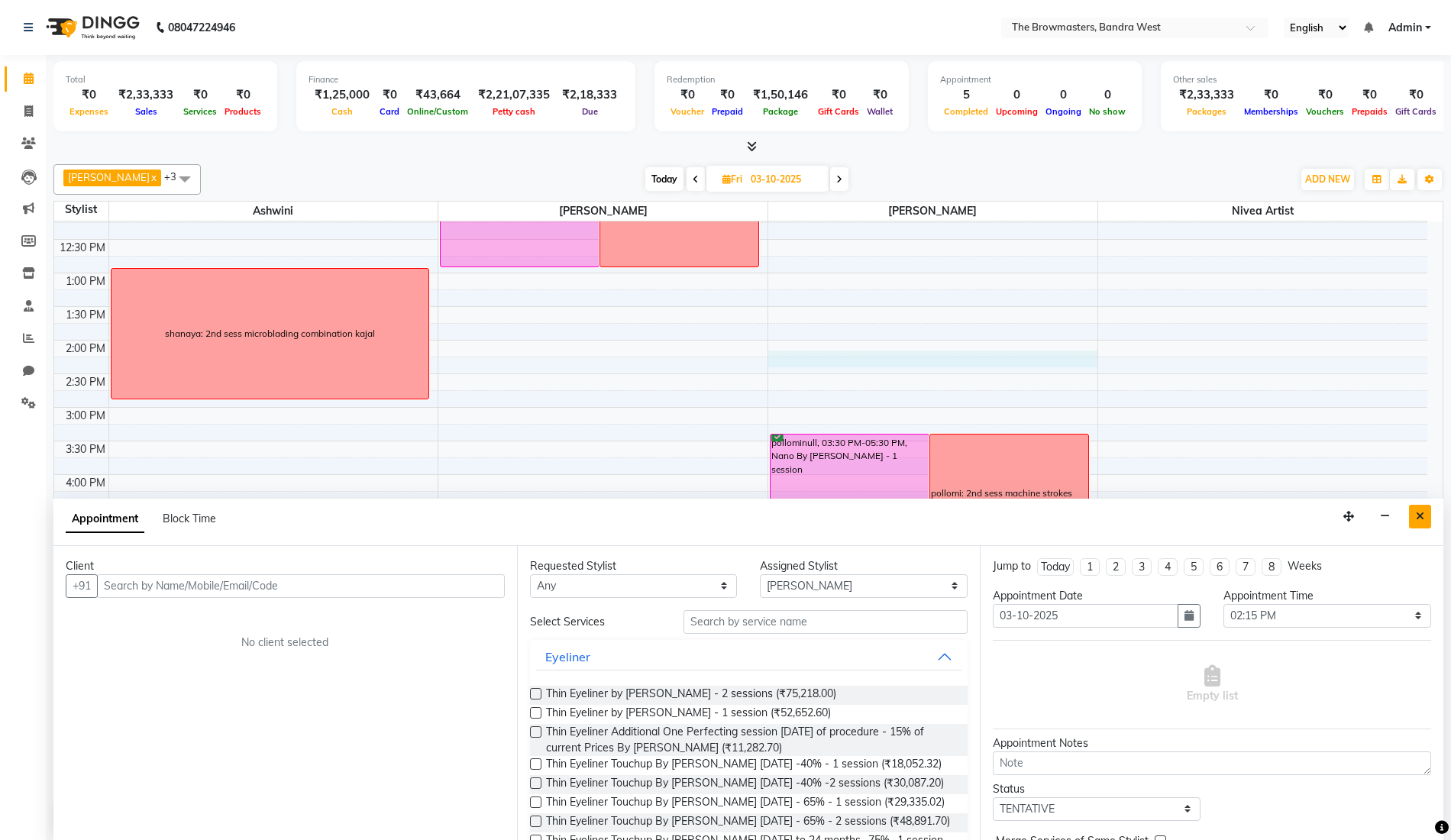
click at [1422, 513] on icon "Close" at bounding box center [1420, 516] width 9 height 11
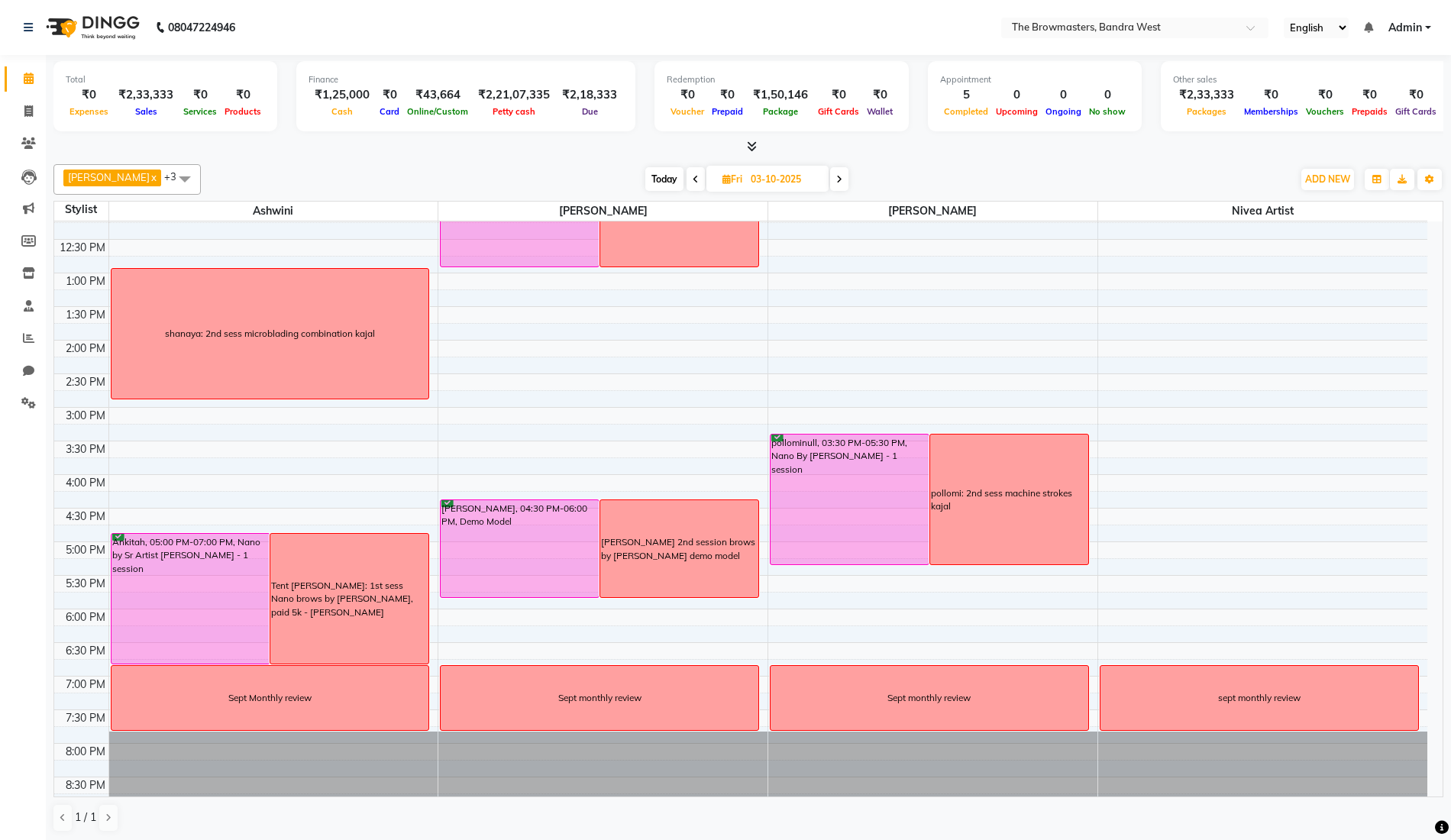
click at [358, 632] on div "Tent [PERSON_NAME]: 1st sess Nano brows by [PERSON_NAME], paid 5k - [PERSON_NAM…" at bounding box center [350, 598] width 158 height 130
click at [446, 699] on span "Edit Block Time" at bounding box center [422, 701] width 73 height 16
select select "64306"
select select "1020"
select select "1140"
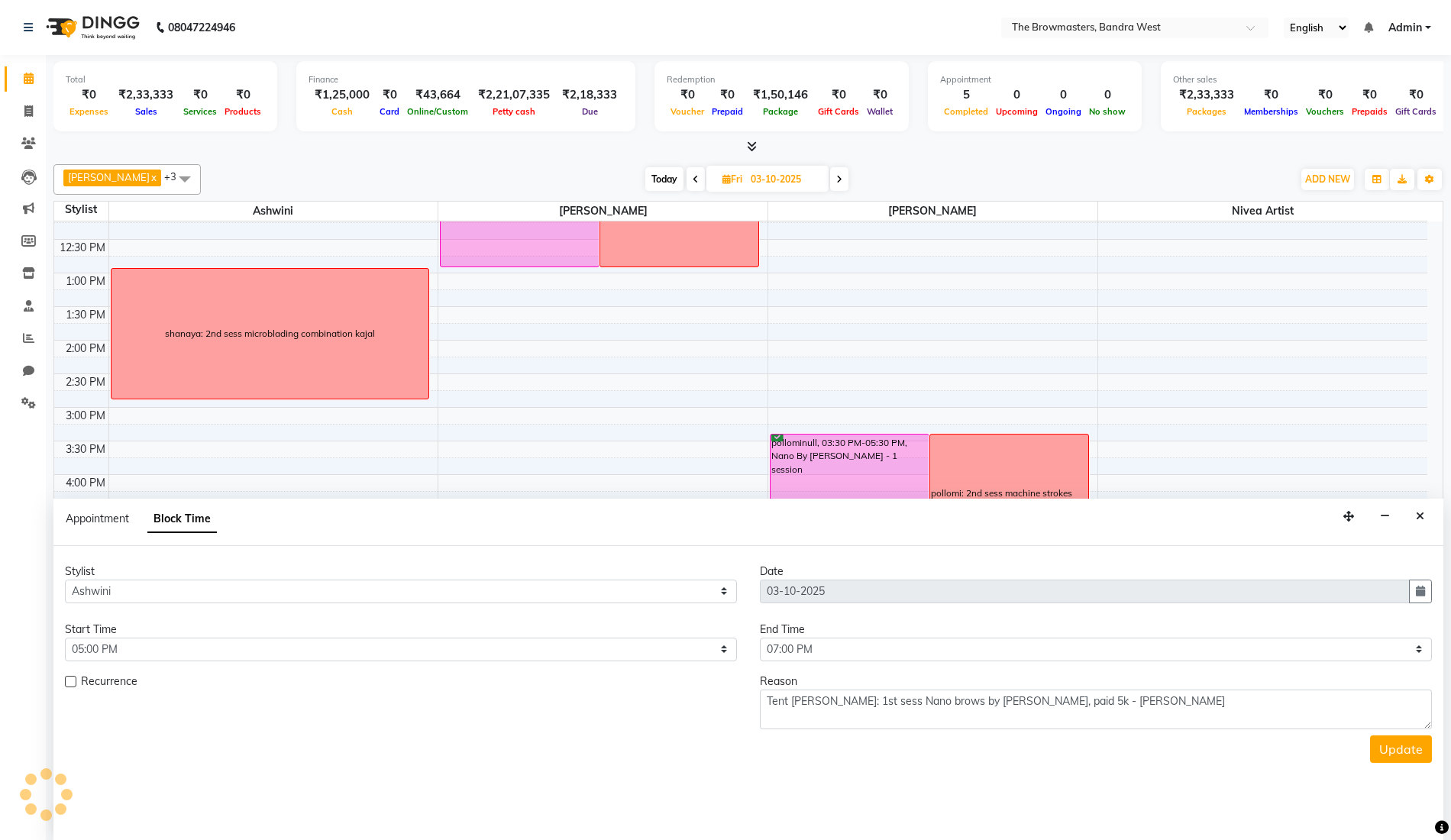
scroll to position [1, 0]
click at [786, 693] on textarea "Tent [PERSON_NAME]: 1st sess Nano brows by [PERSON_NAME], paid 5k - [PERSON_NAM…" at bounding box center [1096, 708] width 672 height 40
type textarea "TENT Ankitah Rajput: 1st sess Nano brows by Ashwini, paid 5k - Uzma"
click at [1417, 749] on button "Update" at bounding box center [1400, 748] width 62 height 27
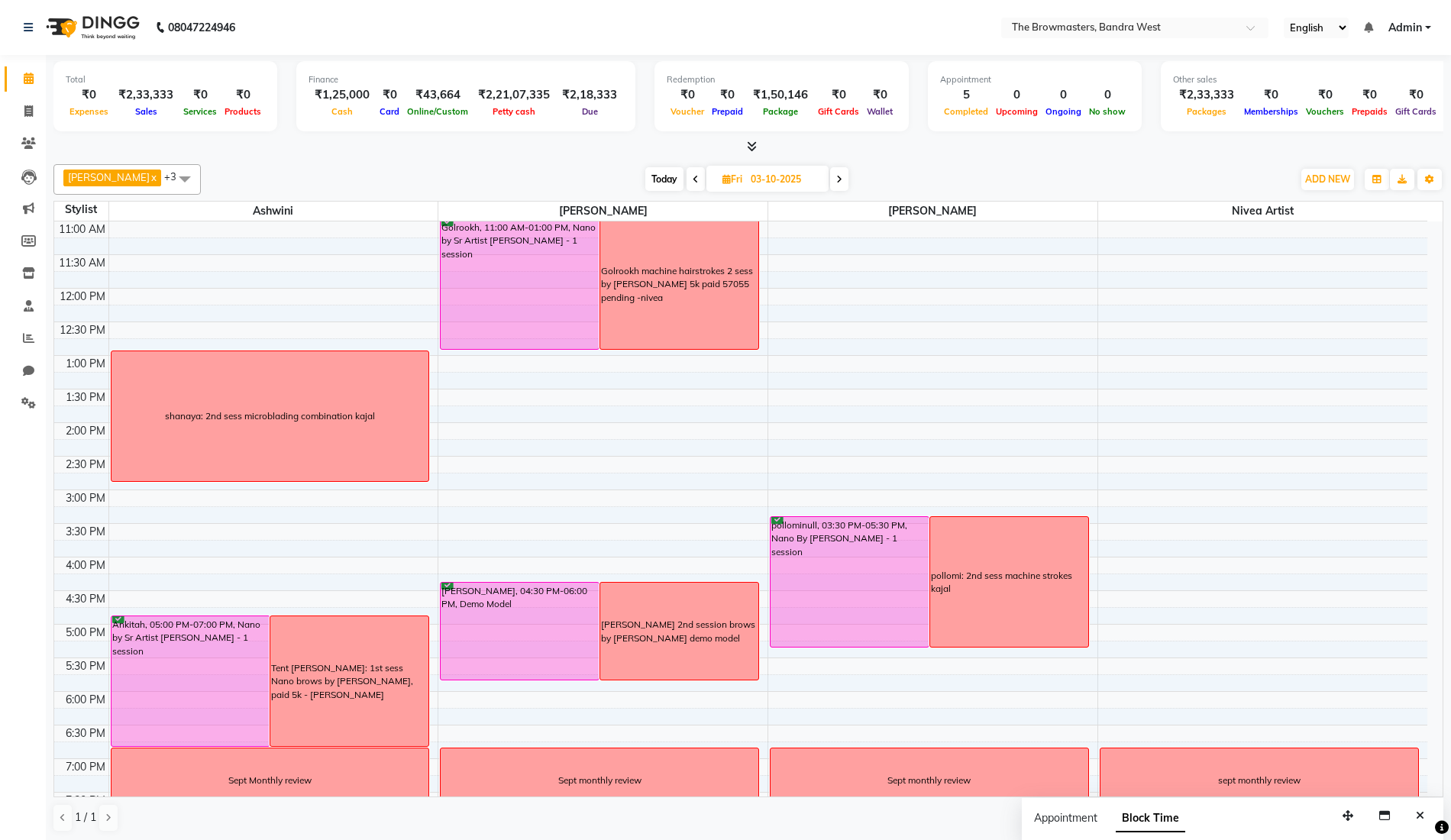
scroll to position [200, 0]
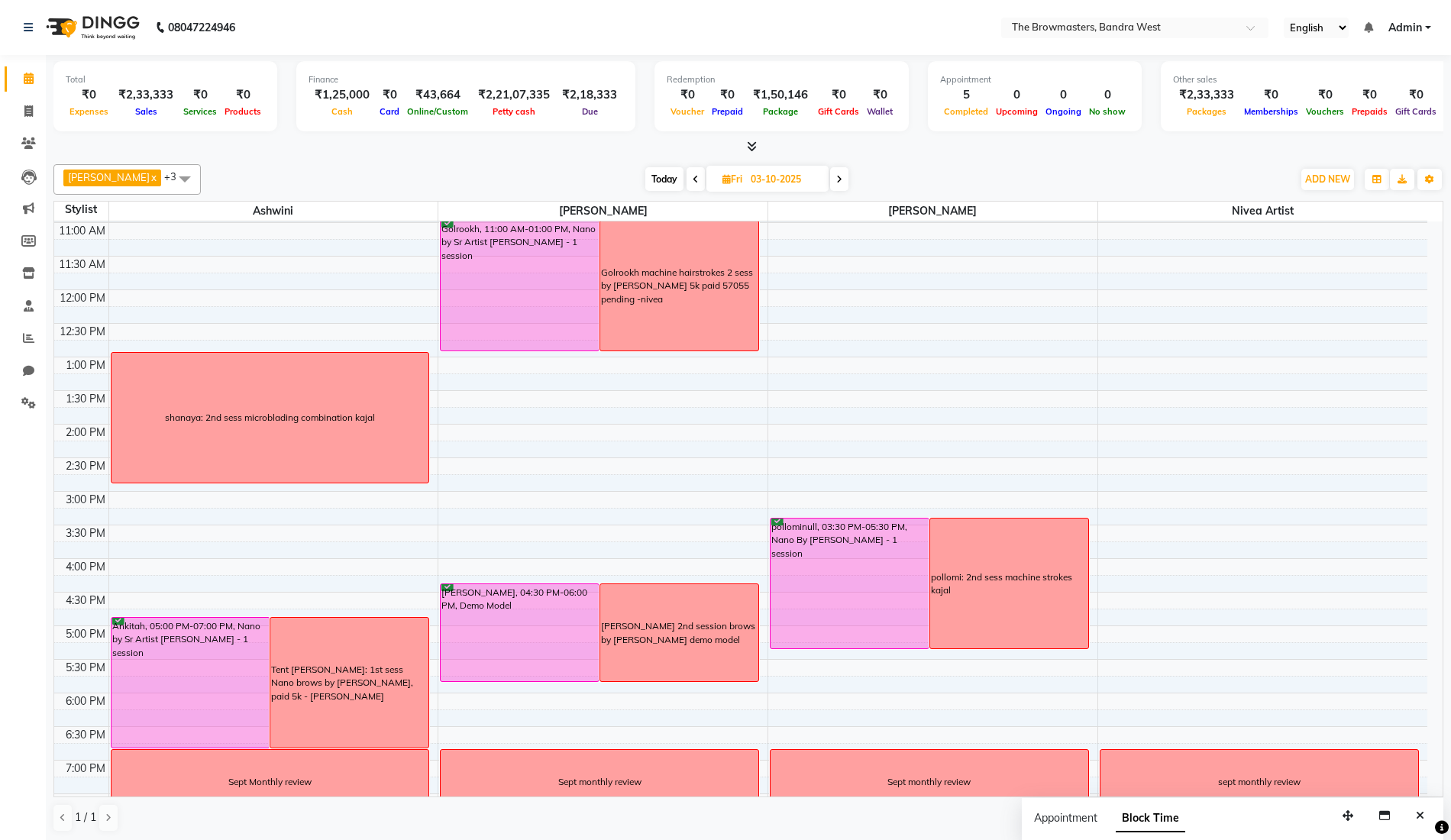
click at [846, 181] on span at bounding box center [839, 179] width 19 height 23
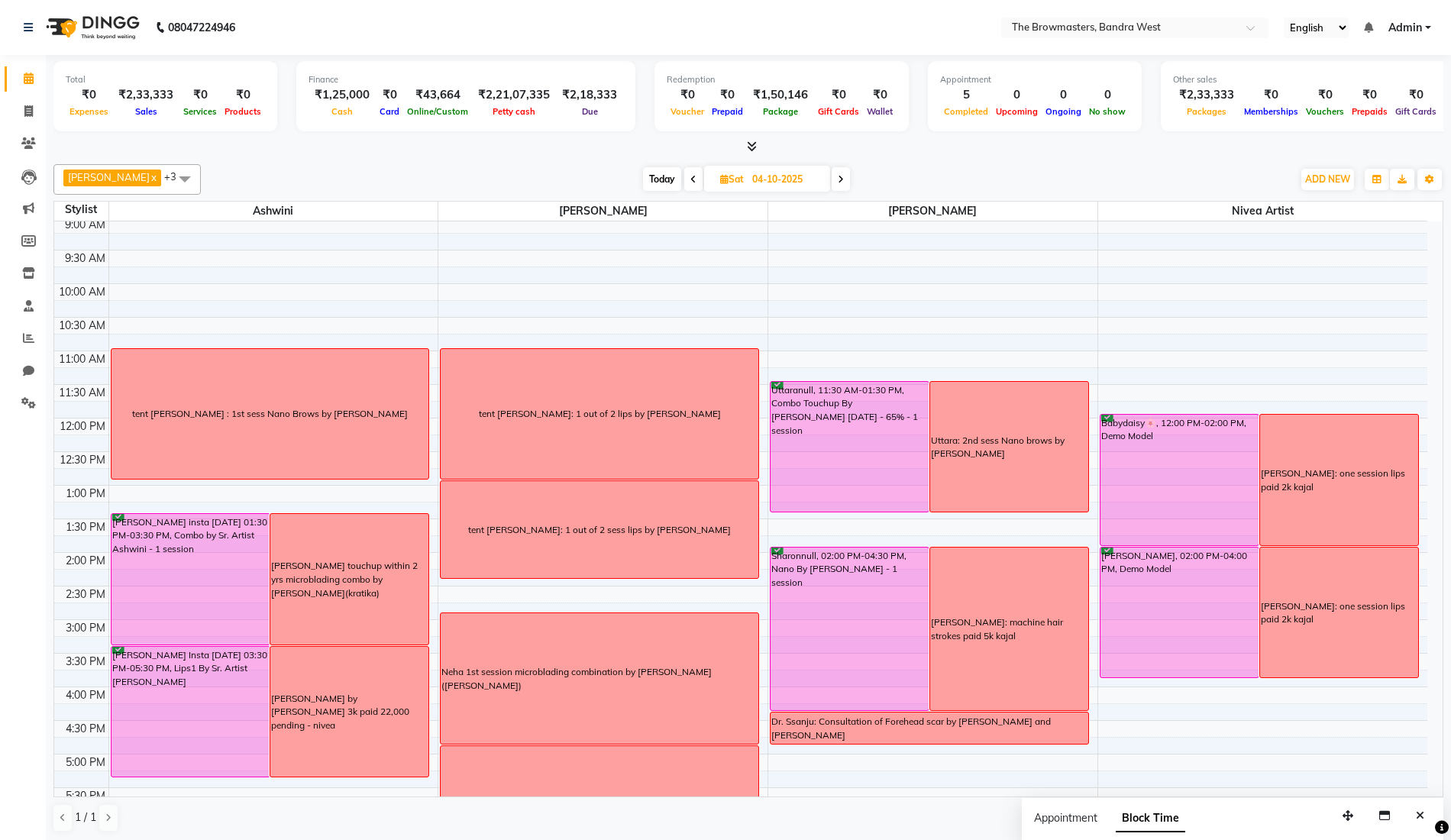
scroll to position [71, 0]
click at [626, 524] on div "tent Umaima: 1 out of 2 sess lips by Roshni" at bounding box center [599, 530] width 263 height 14
click at [842, 179] on icon at bounding box center [840, 179] width 6 height 9
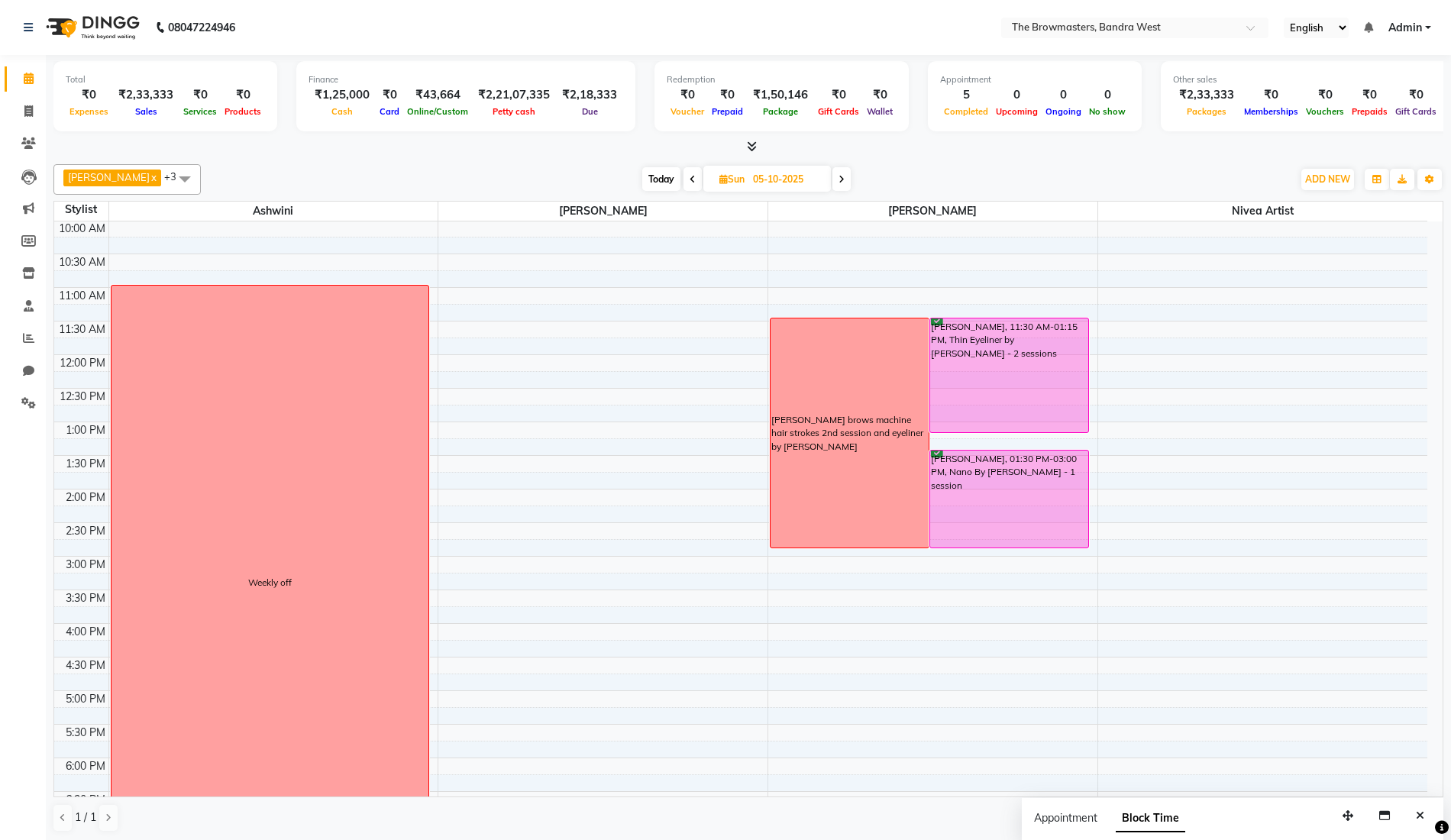
scroll to position [111, 0]
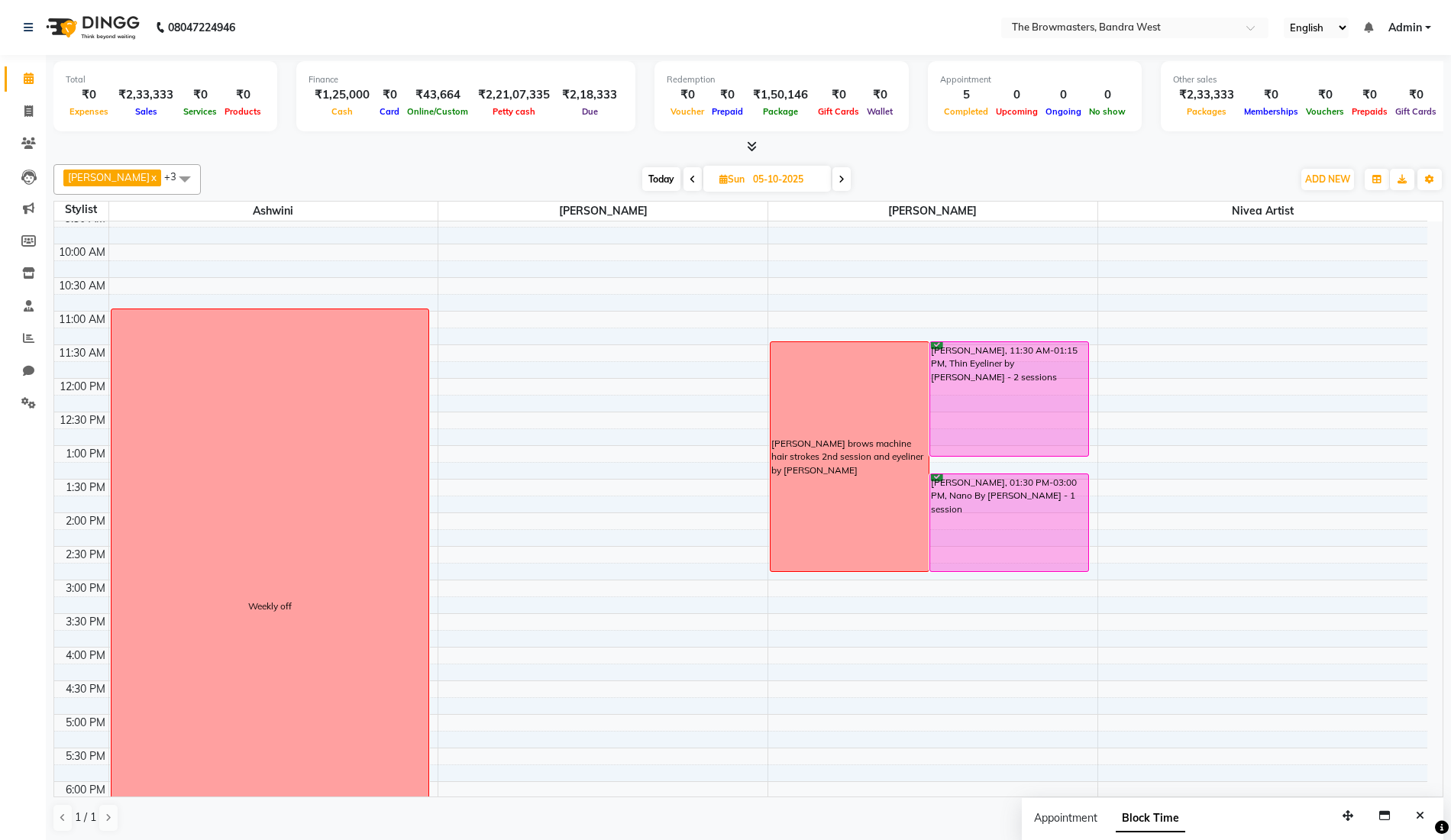
click at [697, 187] on span at bounding box center [693, 179] width 19 height 23
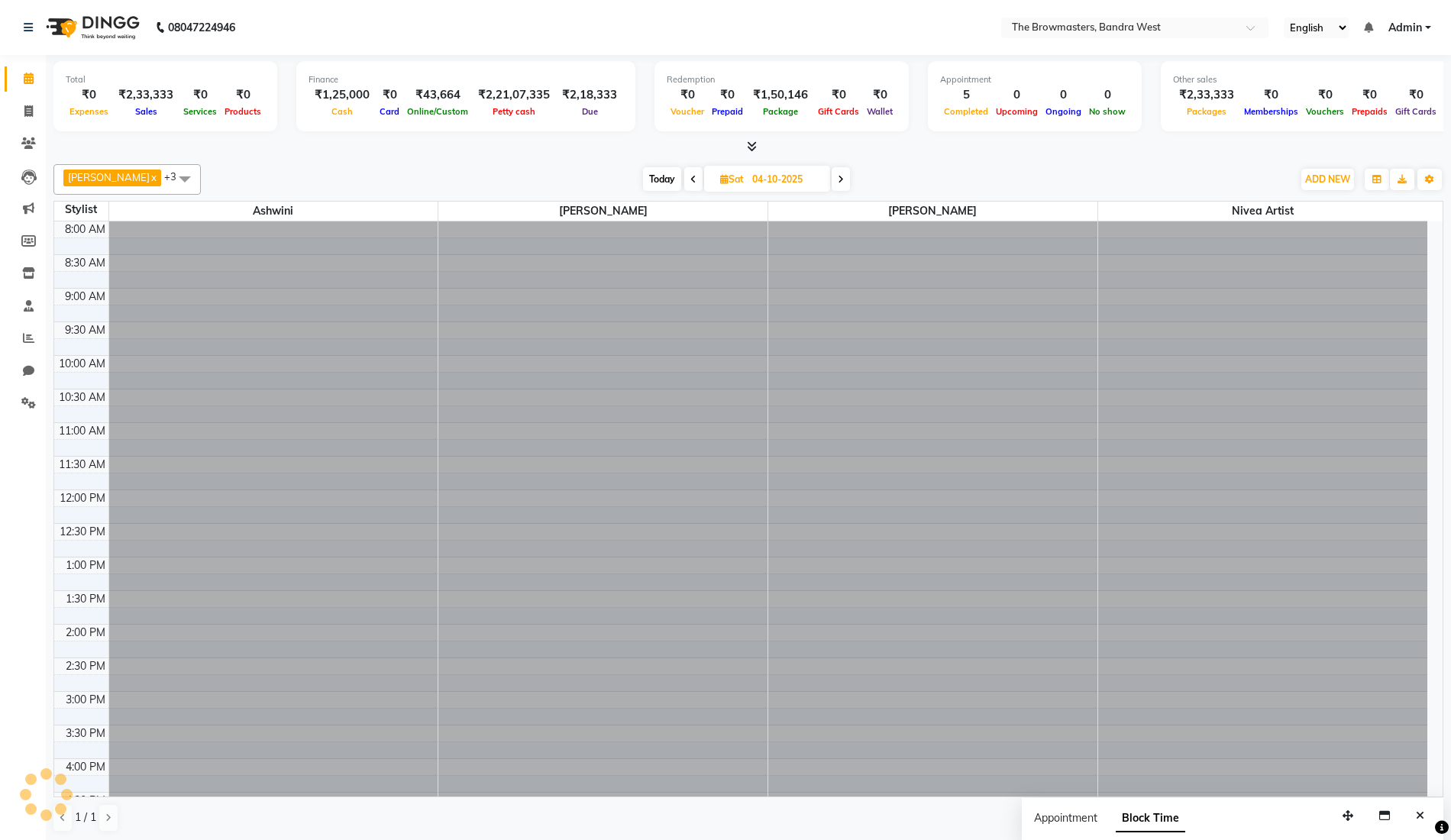
scroll to position [284, 0]
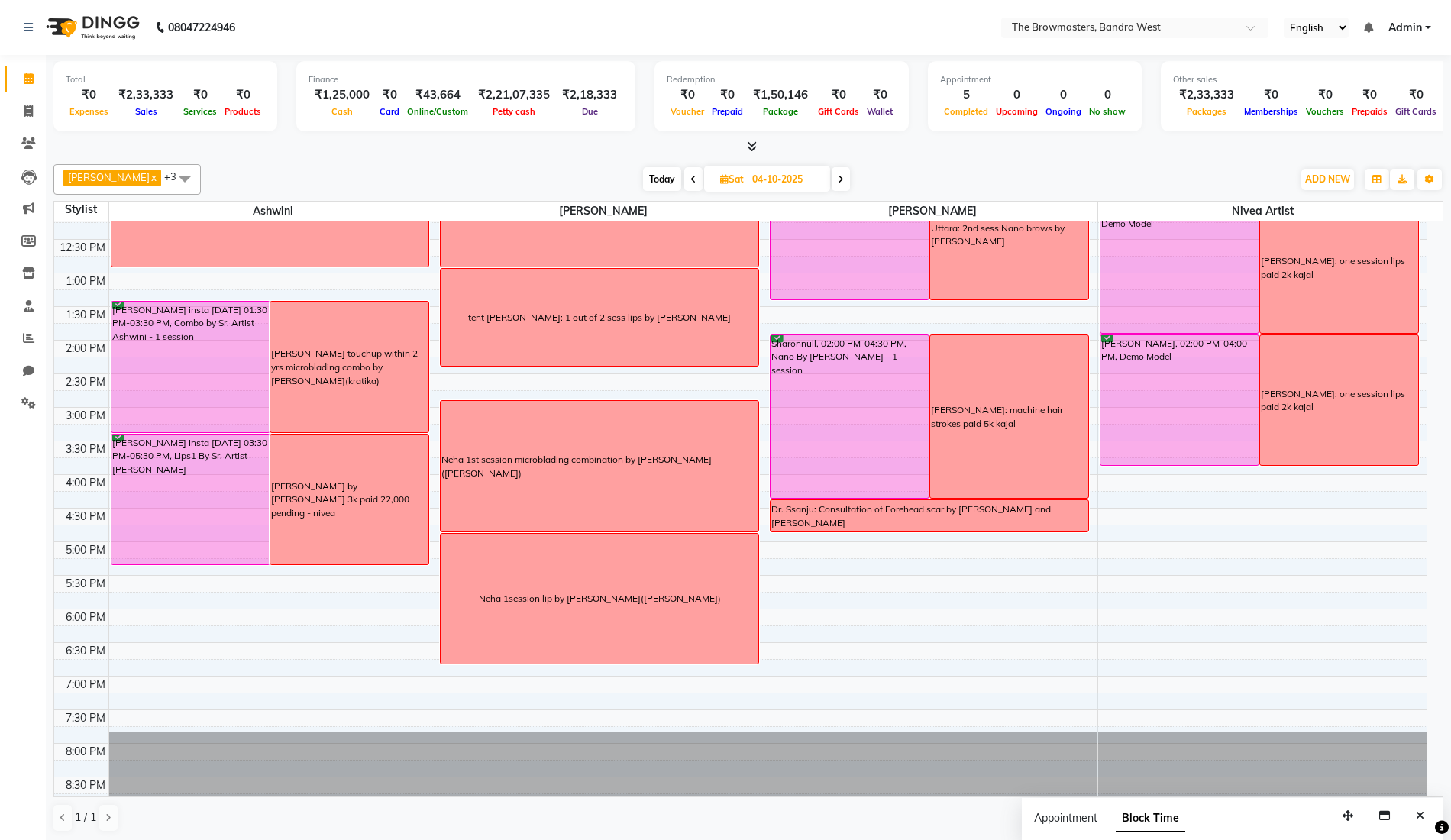
click at [697, 179] on icon at bounding box center [694, 179] width 6 height 9
type input "03-10-2025"
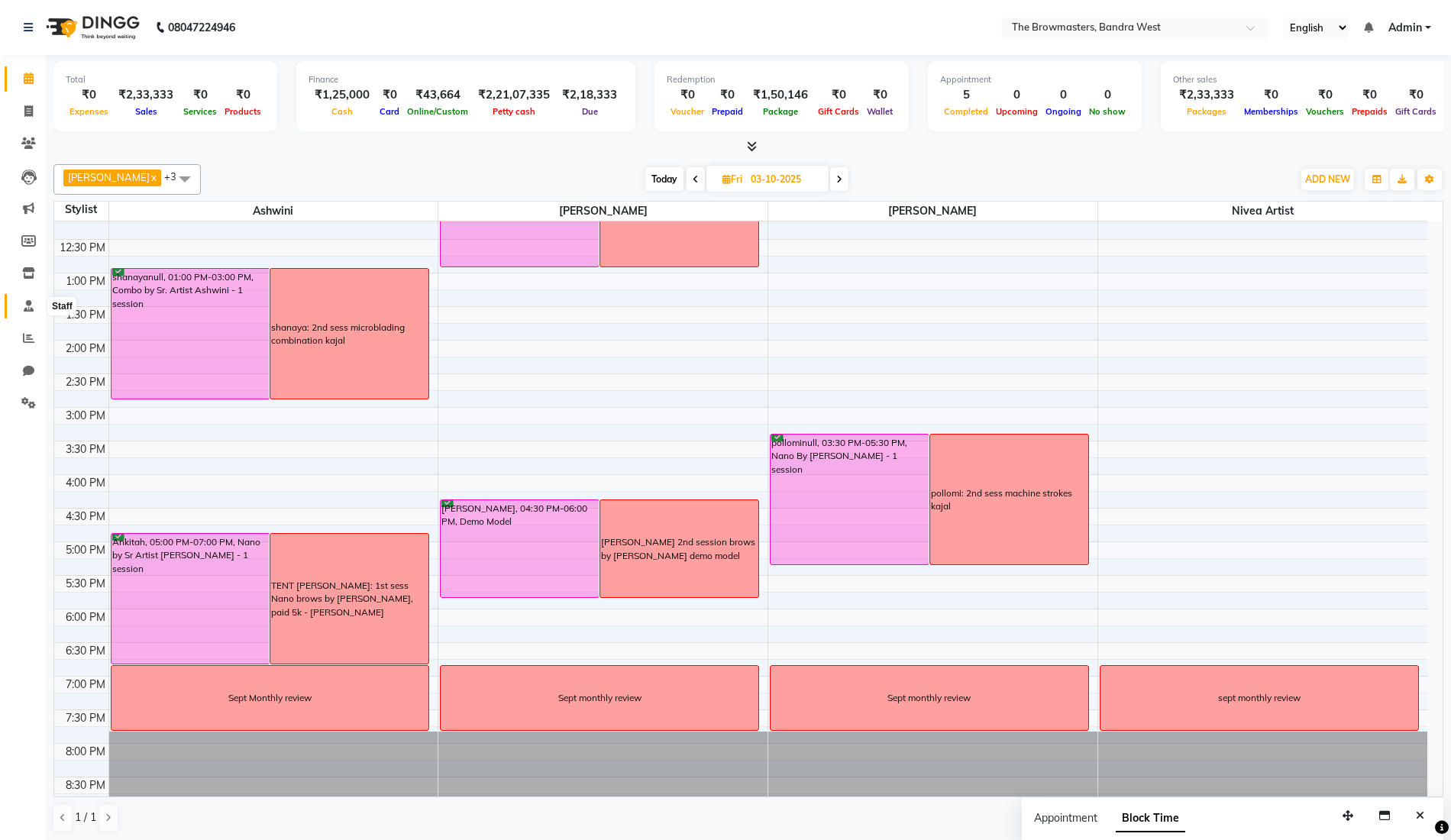
click at [30, 302] on icon at bounding box center [28, 306] width 10 height 12
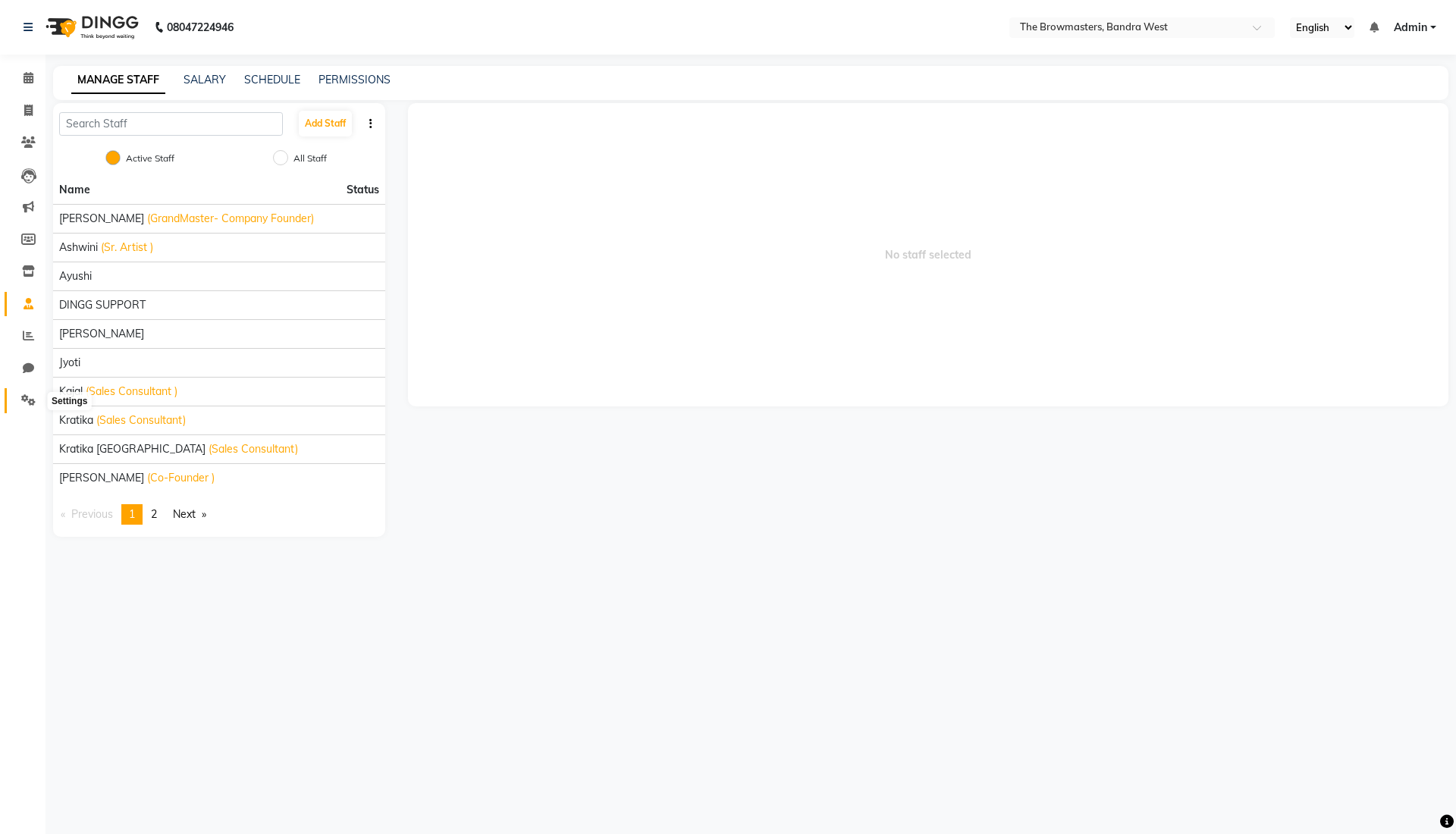
click at [31, 401] on icon at bounding box center [28, 400] width 15 height 12
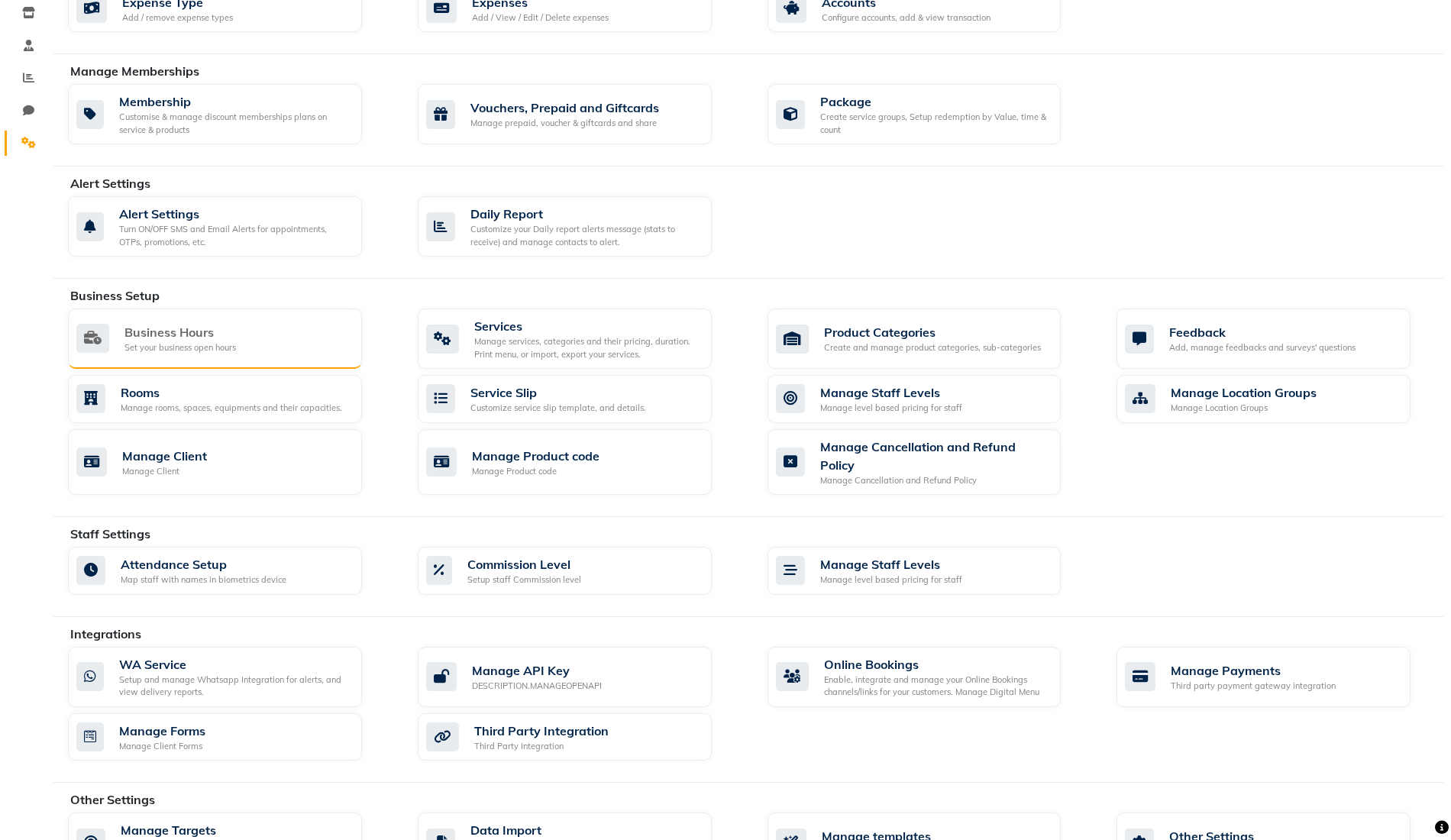
scroll to position [372, 0]
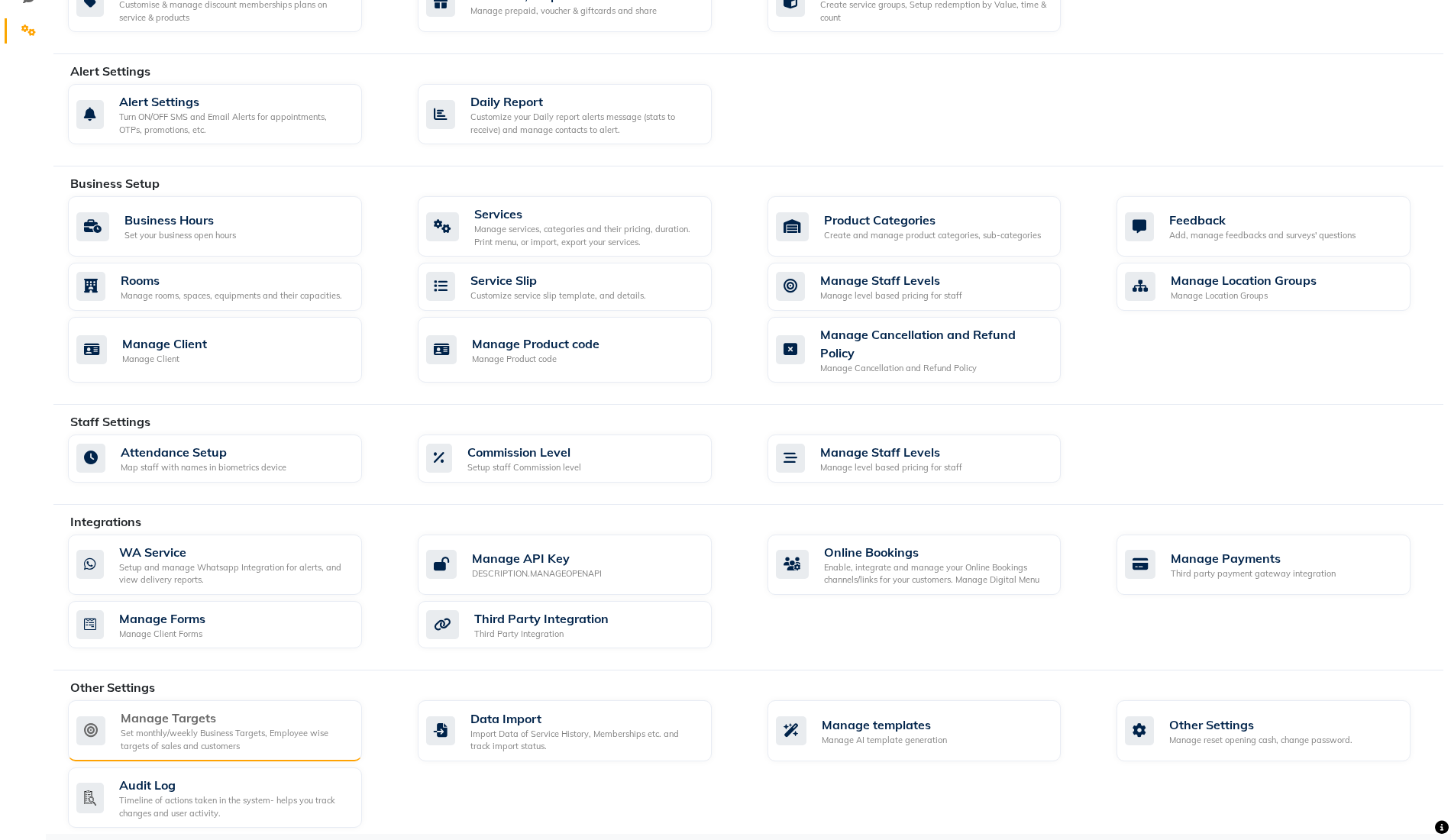
click at [199, 708] on div "Manage Targets" at bounding box center [235, 717] width 229 height 19
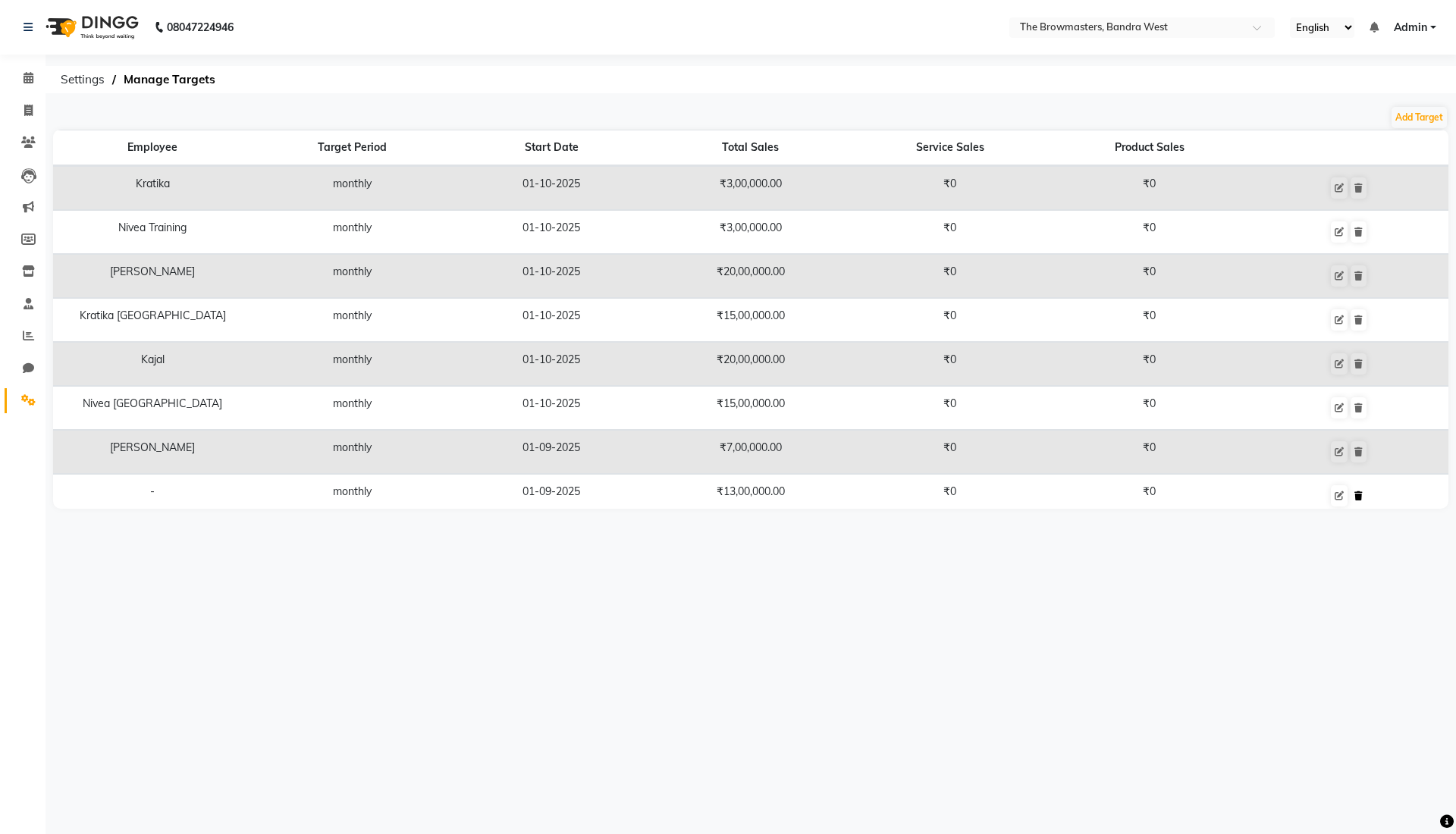
click at [1350, 492] on button at bounding box center [1358, 496] width 16 height 21
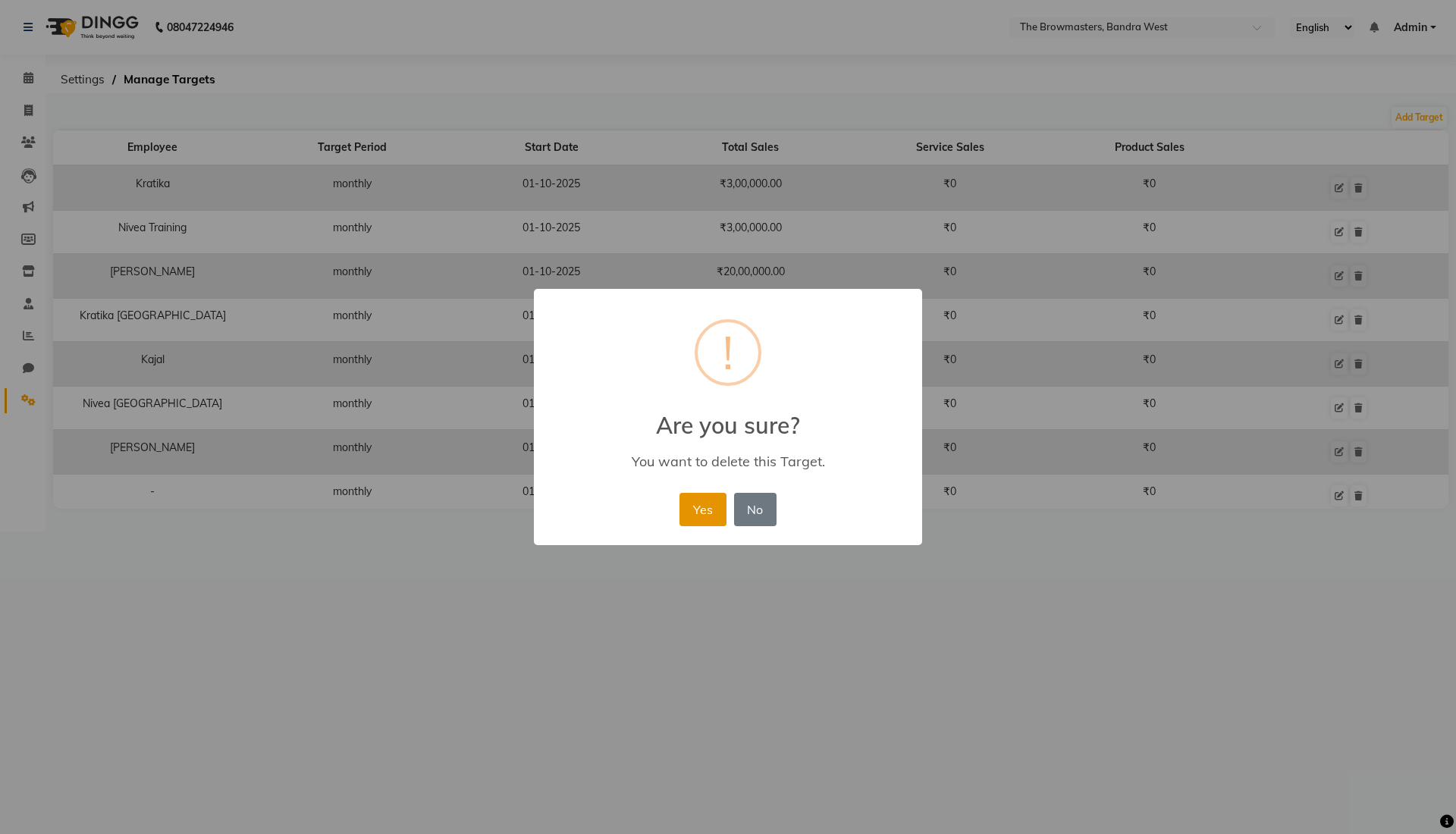
click at [706, 508] on button "Yes" at bounding box center [702, 509] width 47 height 33
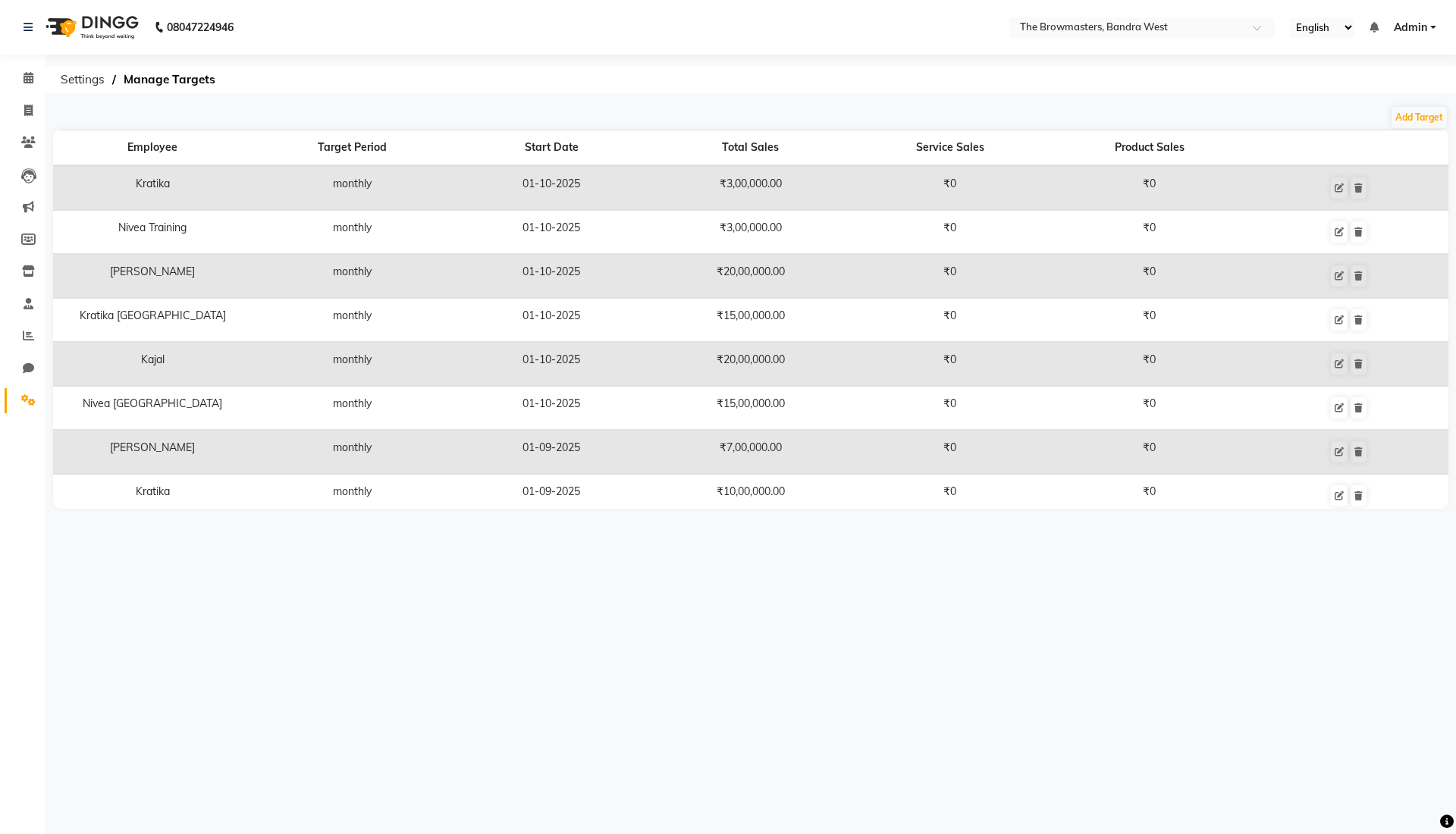
click at [1426, 27] on span "Admin" at bounding box center [1410, 27] width 33 height 16
click at [1360, 103] on link "Sign out" at bounding box center [1358, 104] width 139 height 23
